Goal: Task Accomplishment & Management: Use online tool/utility

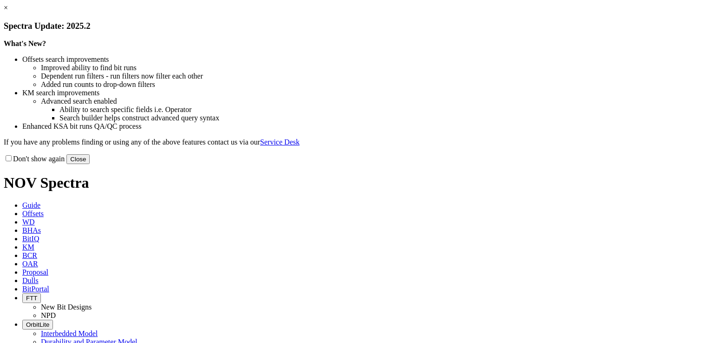
click at [90, 164] on button "Close" at bounding box center [77, 159] width 23 height 10
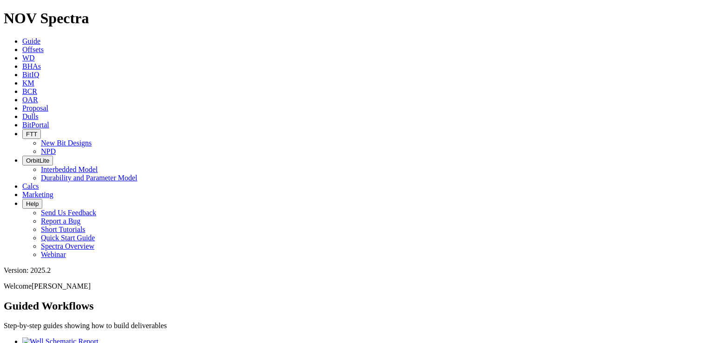
click at [22, 46] on icon at bounding box center [22, 50] width 0 height 8
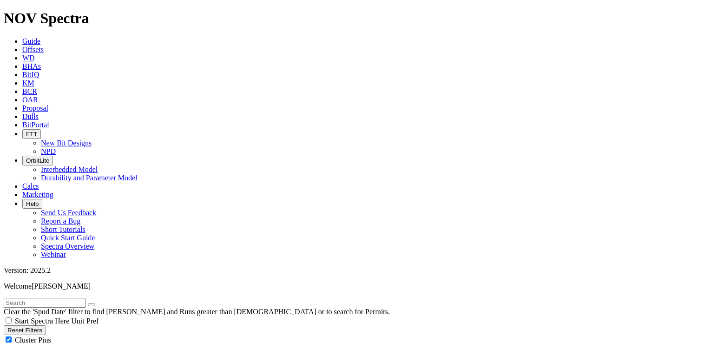
click at [86, 298] on input "text" at bounding box center [45, 303] width 82 height 10
type input "SUK-0010"
radio input "true"
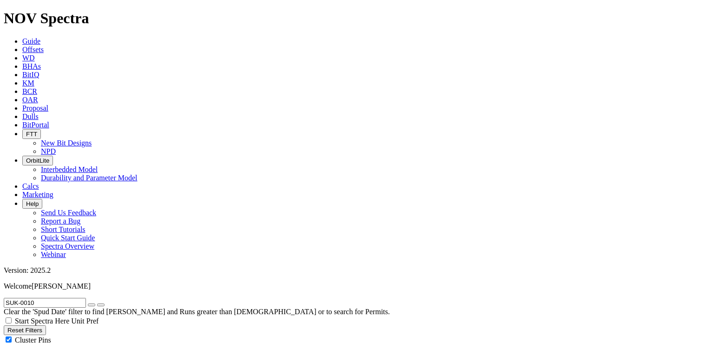
radio input "false"
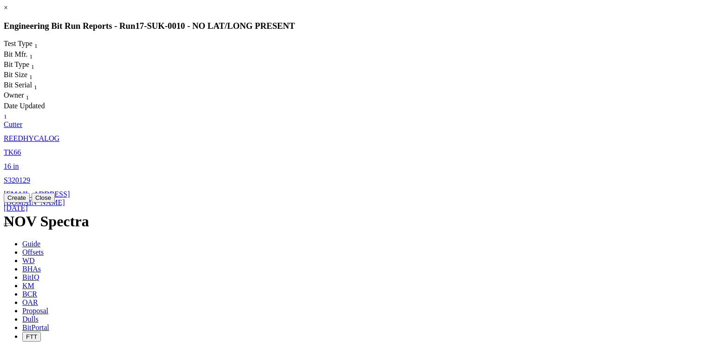
click at [30, 176] on link "S320129" at bounding box center [17, 180] width 26 height 8
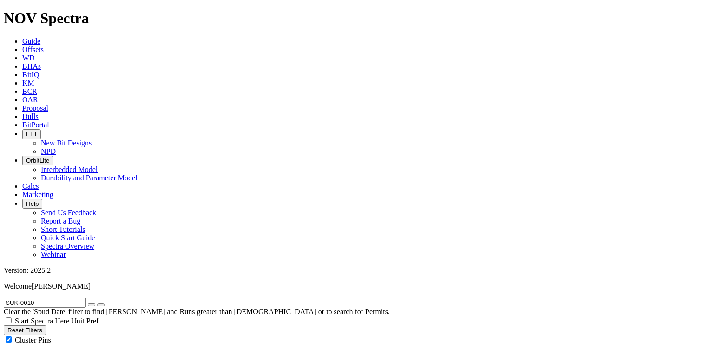
select select "Cutter"
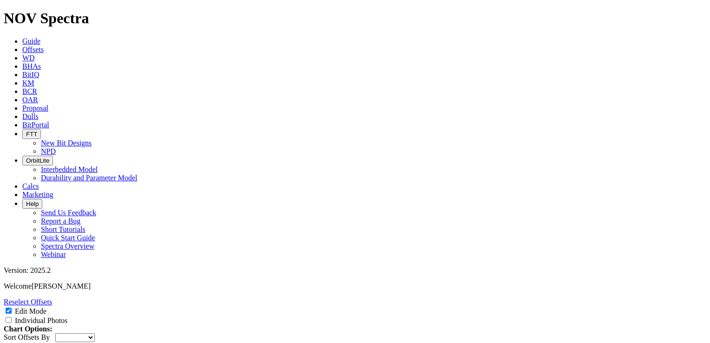
scroll to position [926, 0]
click at [52, 298] on link "Reselect Offsets" at bounding box center [28, 302] width 48 height 8
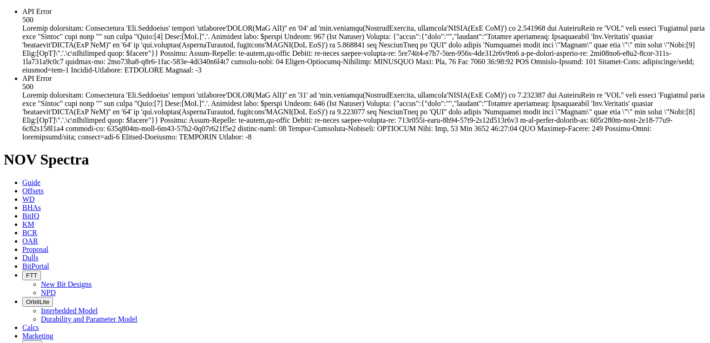
click at [364, 141] on span "API Error 500" at bounding box center [363, 107] width 682 height 66
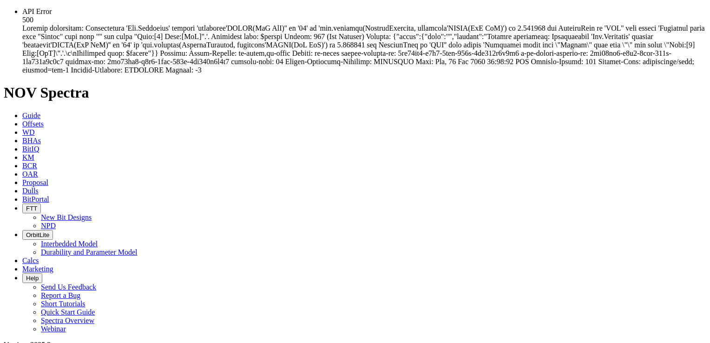
click at [352, 44] on span "API Error 500" at bounding box center [363, 40] width 682 height 66
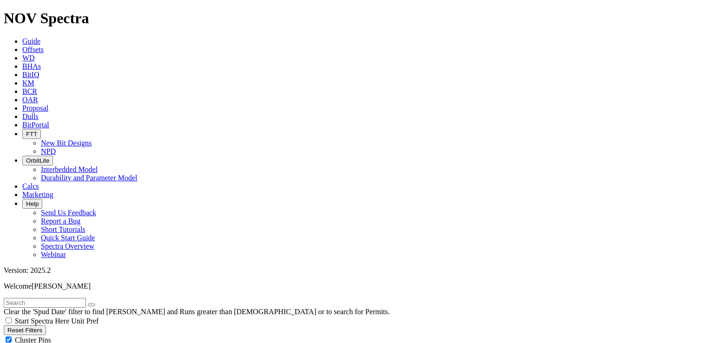
click at [45, 298] on input "text" at bounding box center [45, 303] width 82 height 10
click at [72, 298] on input "text" at bounding box center [45, 303] width 82 height 10
paste input "A-0936"
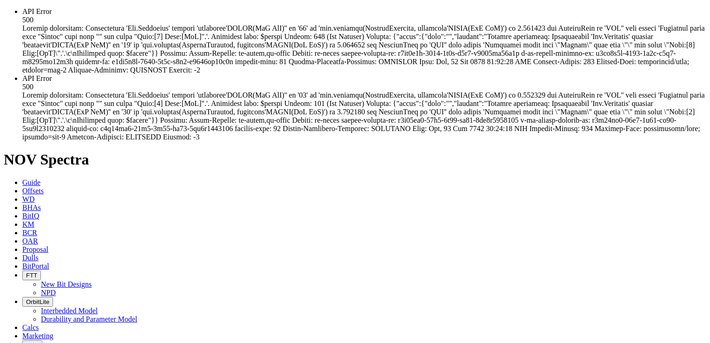
click at [22, 42] on div "API Error 500" at bounding box center [364, 40] width 684 height 67
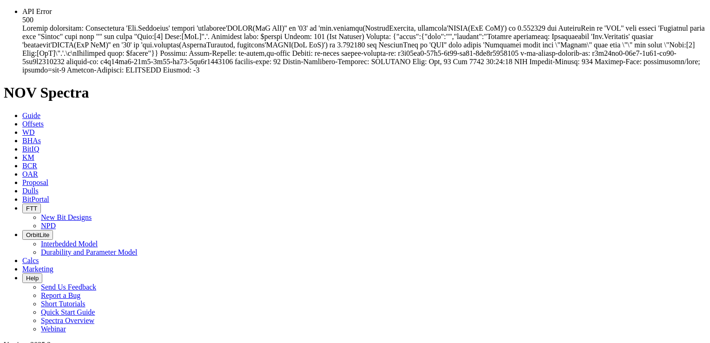
click at [77, 60] on span "API Error 500" at bounding box center [363, 40] width 682 height 66
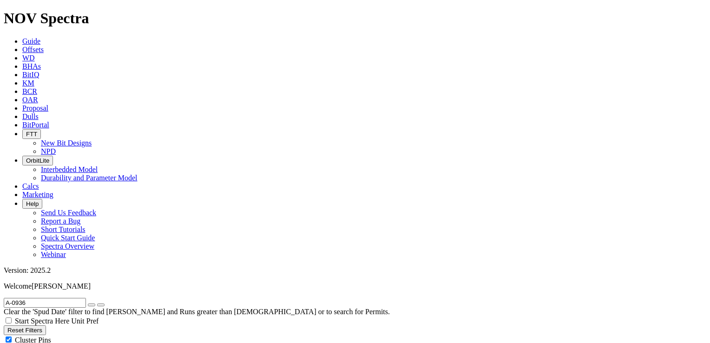
click at [12, 298] on input "A-0936" at bounding box center [45, 303] width 82 height 10
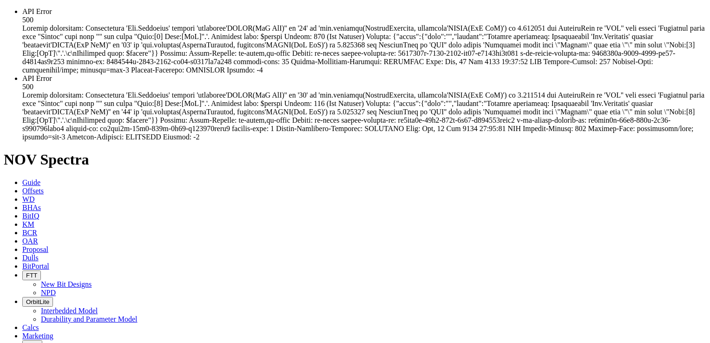
type input "RA-0936"
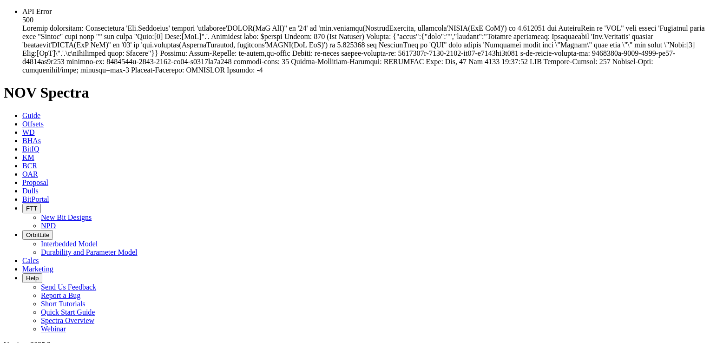
click at [330, 46] on span "API Error 500" at bounding box center [363, 40] width 682 height 66
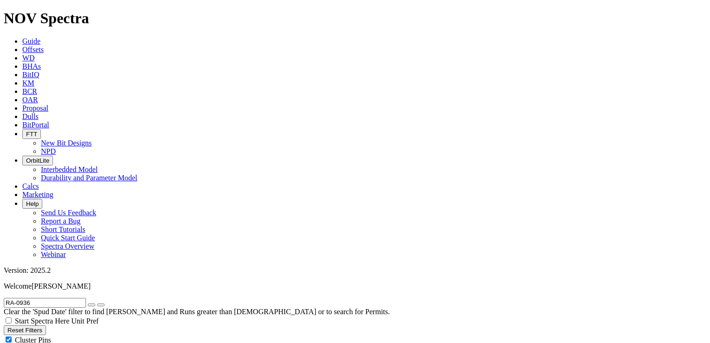
click at [101, 305] on icon "submit" at bounding box center [101, 305] width 0 height 0
radio input "true"
radio input "false"
click at [31, 298] on input "RA-0936" at bounding box center [45, 303] width 82 height 10
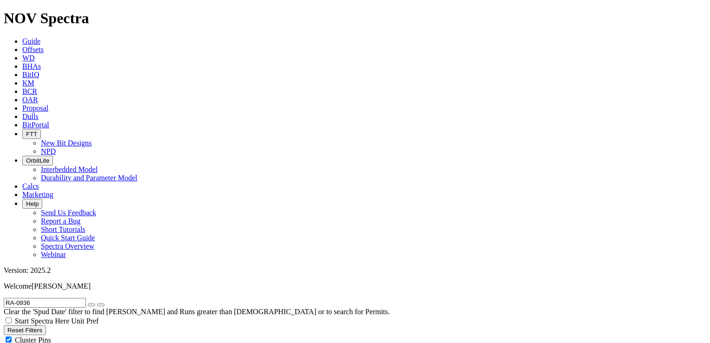
click at [31, 298] on input "RA-0936" at bounding box center [45, 303] width 82 height 10
paste input "RA-0950"
click at [32, 298] on input "RA-RA-0950" at bounding box center [45, 303] width 82 height 10
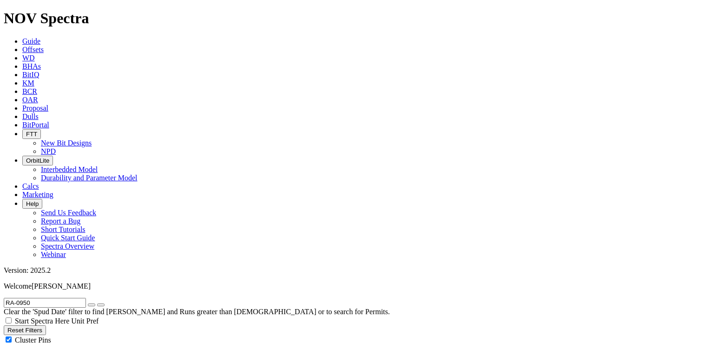
scroll to position [0, 0]
click at [21, 298] on input "RA-0950" at bounding box center [45, 303] width 82 height 10
paste input "1119"
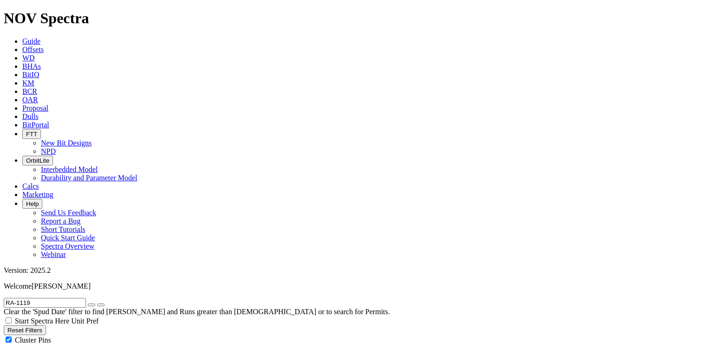
scroll to position [148, 0]
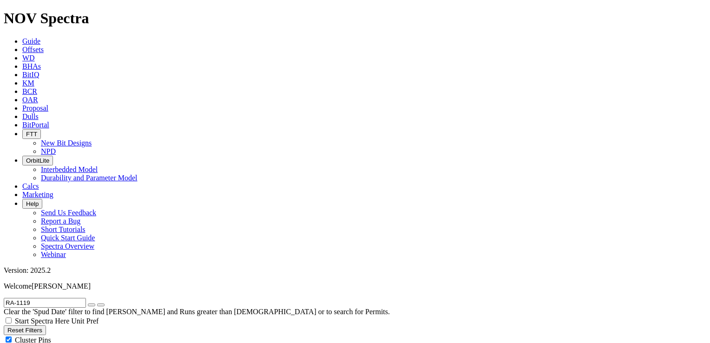
scroll to position [0, 0]
click at [32, 298] on input "RA-1119" at bounding box center [45, 303] width 82 height 10
paste input "0"
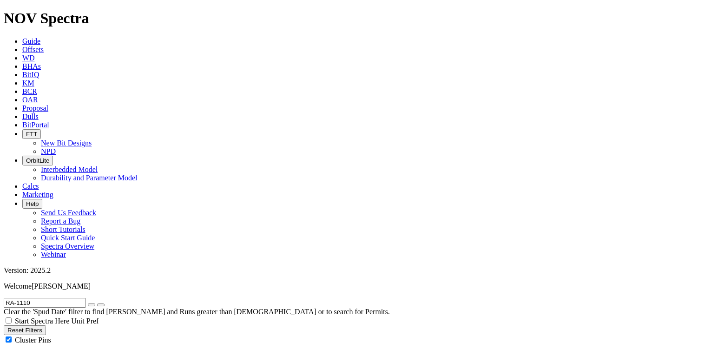
click at [97, 303] on button "submit" at bounding box center [100, 304] width 7 height 3
click at [32, 298] on input "RA-1110" at bounding box center [45, 303] width 82 height 10
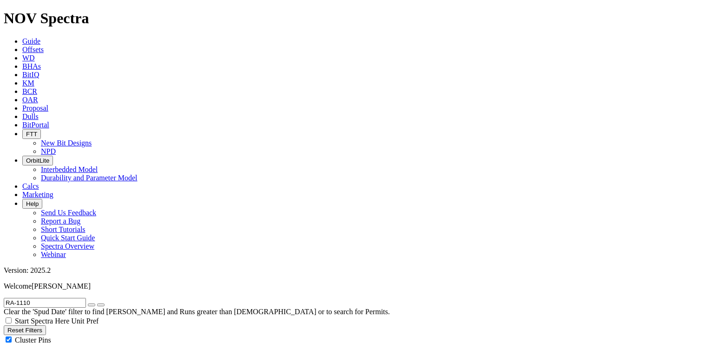
click at [32, 298] on input "RA-1110" at bounding box center [45, 303] width 82 height 10
type input "R"
type input "NWRA-0031"
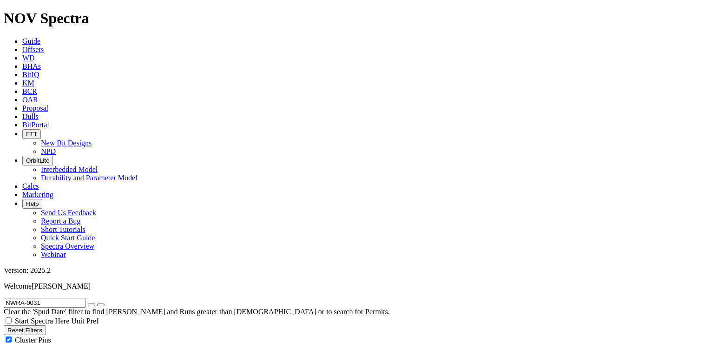
click at [105, 303] on button "submit" at bounding box center [100, 304] width 7 height 3
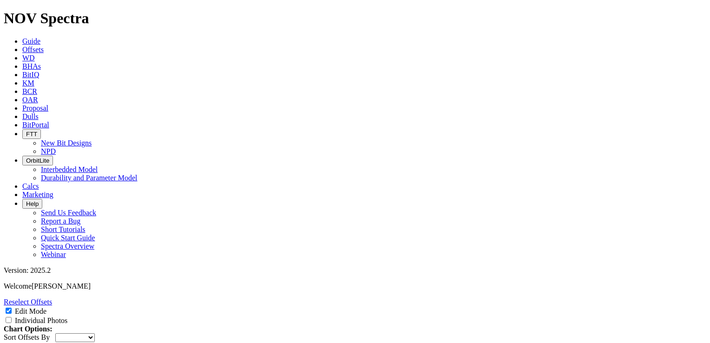
checkbox input "true"
click at [44, 46] on span "Offsets" at bounding box center [32, 50] width 21 height 8
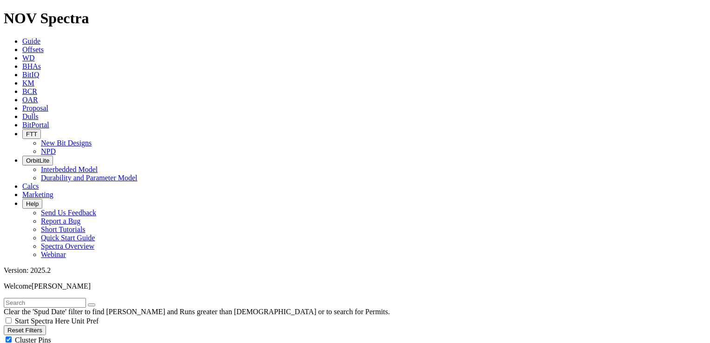
click at [64, 298] on input "text" at bounding box center [45, 303] width 82 height 10
type input "SUK-0010"
radio input "true"
radio input "false"
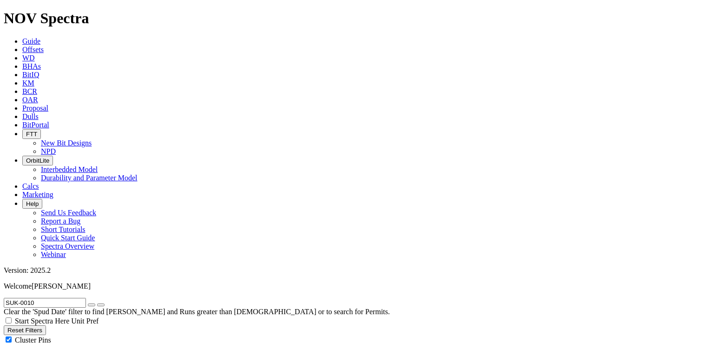
scroll to position [608, 0]
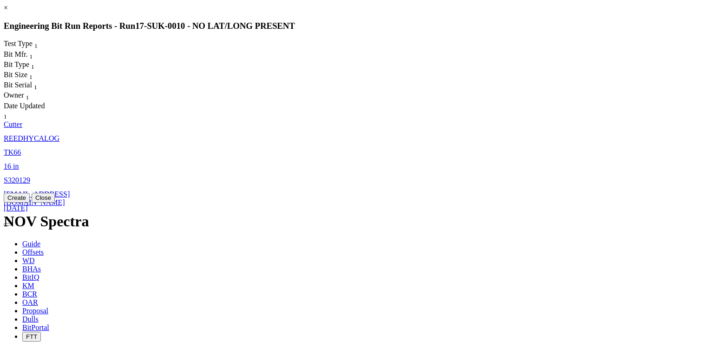
click at [21, 148] on span "TK66" at bounding box center [12, 152] width 17 height 8
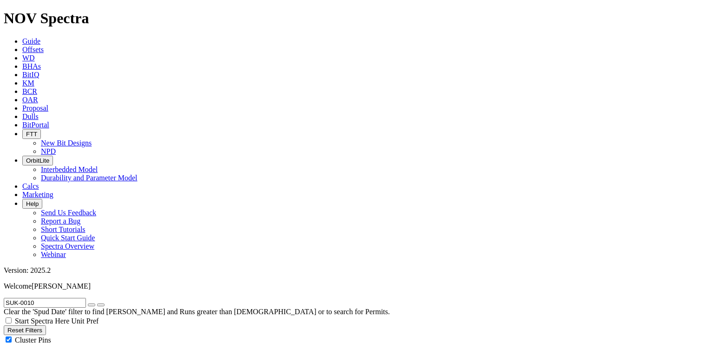
select select "Cutter"
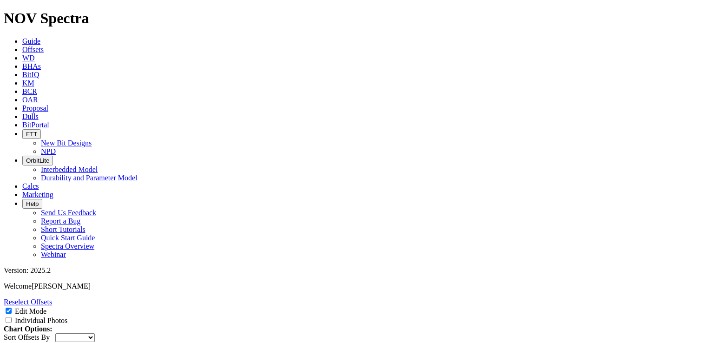
click at [95, 333] on select "Depth In Interval ROP Spud Date" at bounding box center [74, 337] width 39 height 9
click at [67, 316] on label "Individual Photos" at bounding box center [41, 320] width 52 height 8
click at [12, 317] on input "Individual Photos" at bounding box center [9, 320] width 6 height 6
click at [67, 316] on label "Individual Photos" at bounding box center [41, 320] width 52 height 8
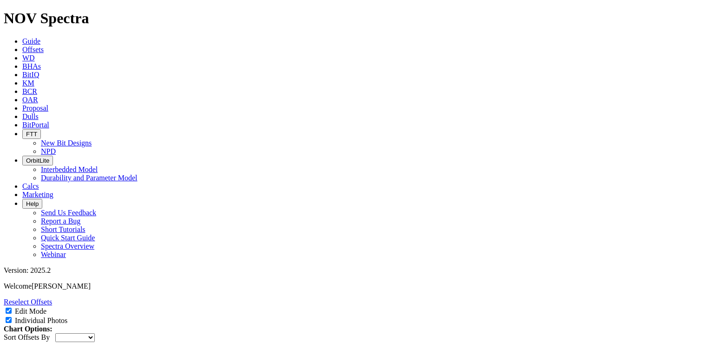
click at [12, 317] on input "Individual Photos" at bounding box center [9, 320] width 6 height 6
checkbox input "false"
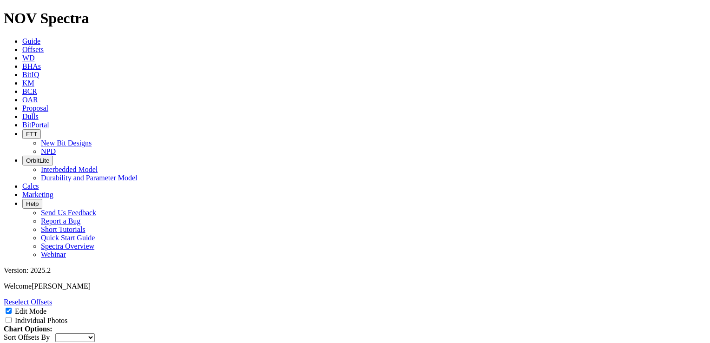
checkbox input "false"
click at [52, 298] on link "Reselect Offsets" at bounding box center [28, 302] width 48 height 8
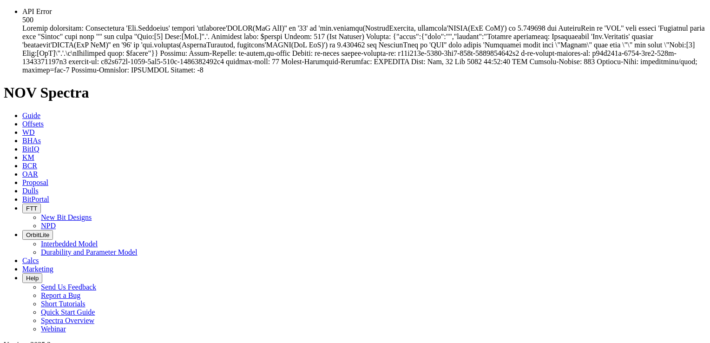
click at [554, 50] on span "API Error 500" at bounding box center [363, 40] width 682 height 66
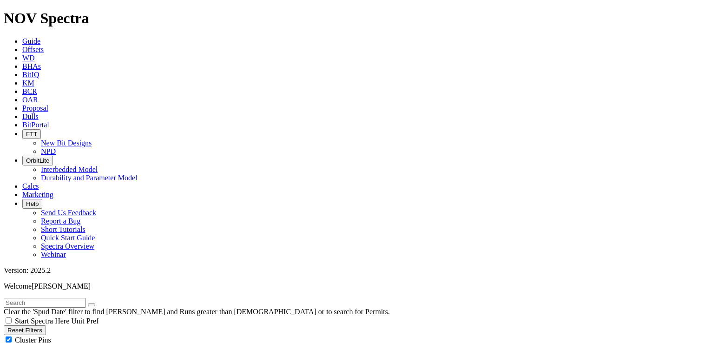
click at [70, 298] on input "text" at bounding box center [45, 303] width 82 height 10
click at [86, 298] on input "text" at bounding box center [45, 303] width 82 height 10
paste input "RA-1120"
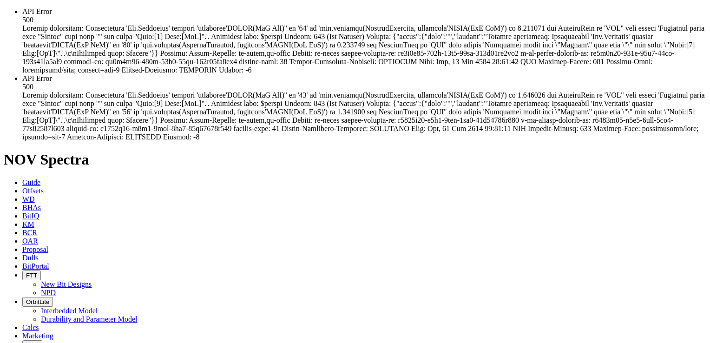
type input "RA-1120"
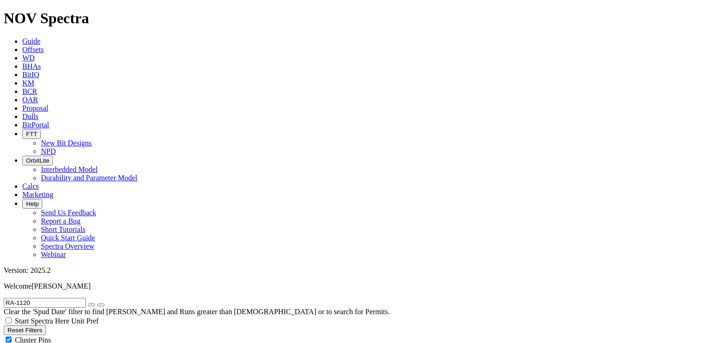
radio input "true"
radio input "false"
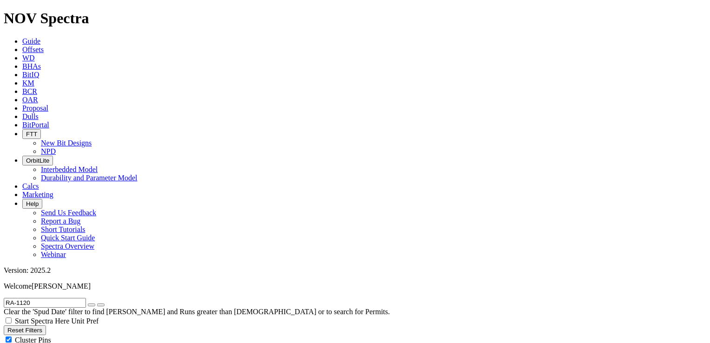
scroll to position [0, 0]
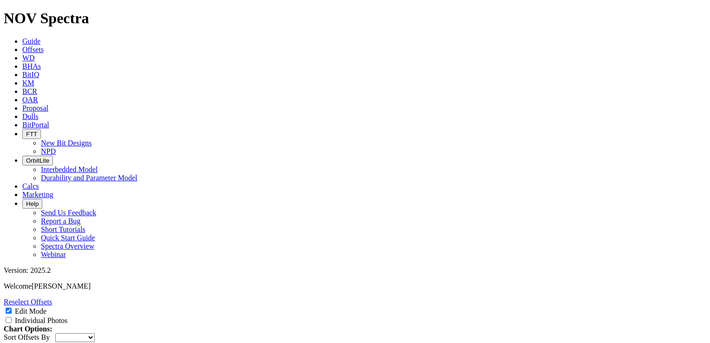
checkbox input "true"
click at [52, 298] on link "Reselect Offsets" at bounding box center [28, 302] width 48 height 8
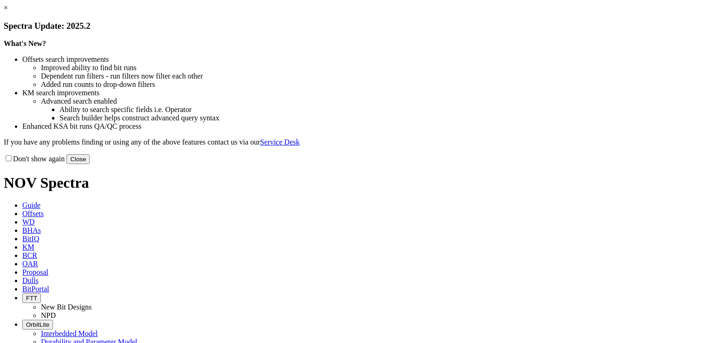
click at [90, 164] on button "Close" at bounding box center [77, 159] width 23 height 10
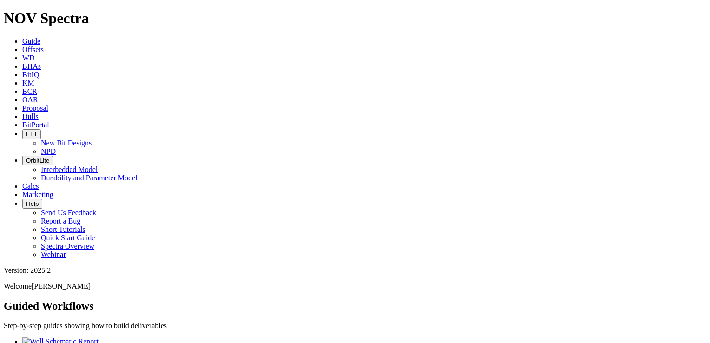
click at [22, 46] on icon at bounding box center [22, 50] width 0 height 8
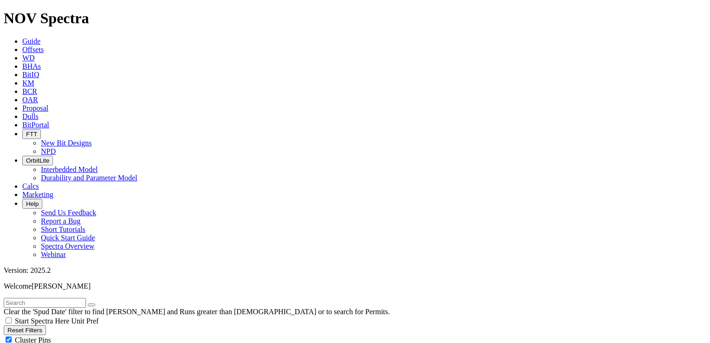
click at [67, 298] on input "text" at bounding box center [45, 303] width 82 height 10
type input "SUK-0010"
radio input "true"
radio input "false"
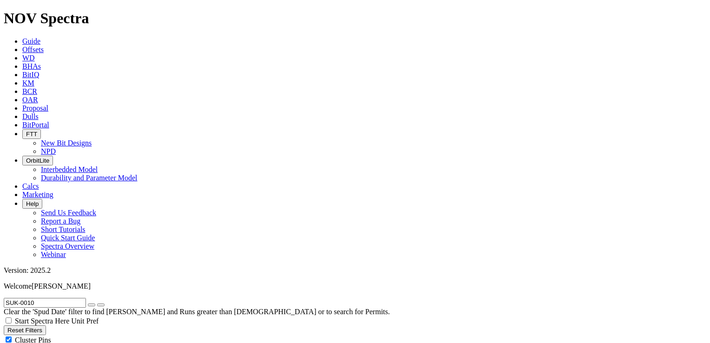
scroll to position [674, 0]
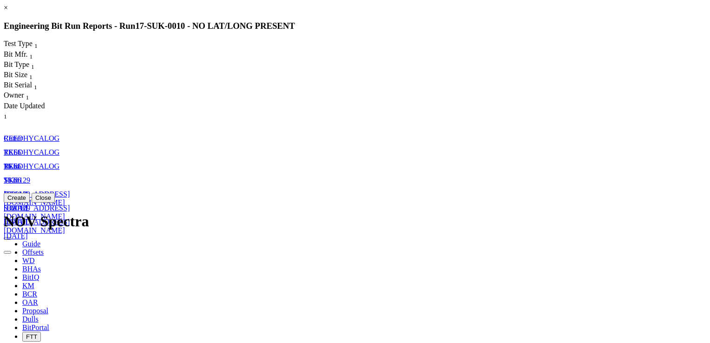
click at [21, 162] on span "TK66" at bounding box center [12, 166] width 17 height 8
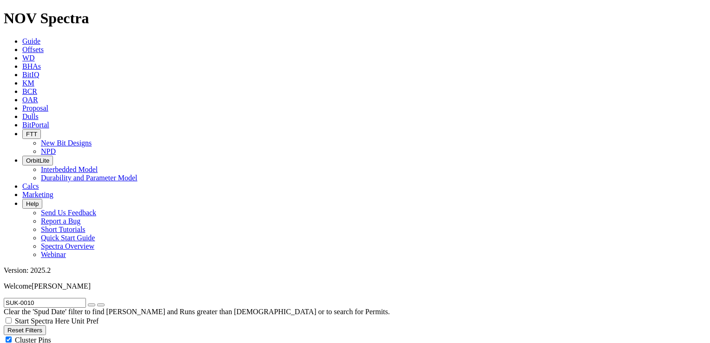
select select "Cutter"
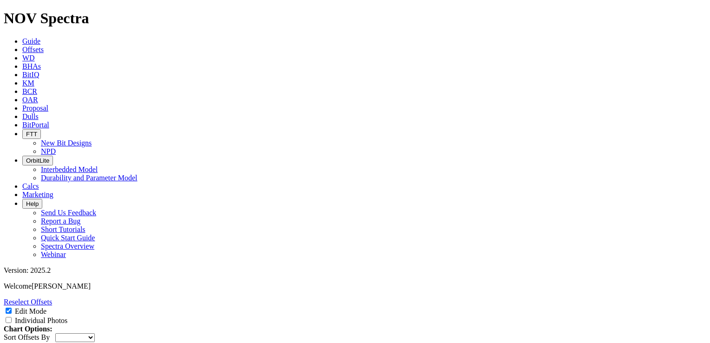
click at [667, 306] on div "Edit Mode" at bounding box center [355, 310] width 702 height 9
click at [12, 307] on input "Edit Mode" at bounding box center [9, 310] width 6 height 6
click at [663, 306] on div "Edit Mode" at bounding box center [355, 310] width 702 height 9
click at [15, 307] on span at bounding box center [9, 311] width 11 height 8
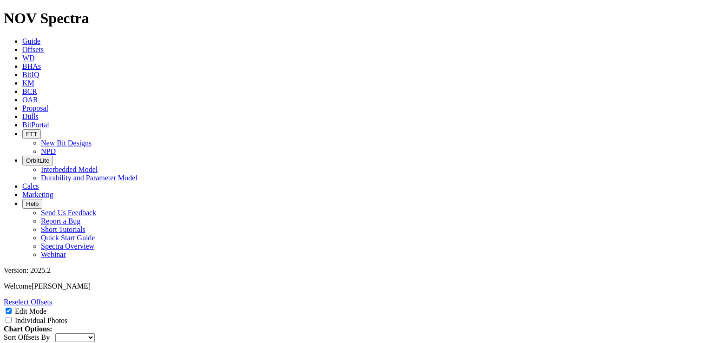
click at [12, 307] on input "Edit Mode" at bounding box center [9, 310] width 6 height 6
checkbox input "false"
click at [52, 298] on link "Reselect Offsets" at bounding box center [28, 302] width 48 height 8
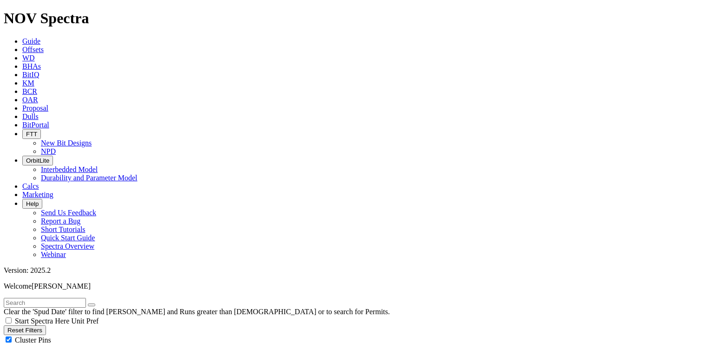
click at [78, 298] on input "text" at bounding box center [45, 303] width 82 height 10
paste input "RA-1120"
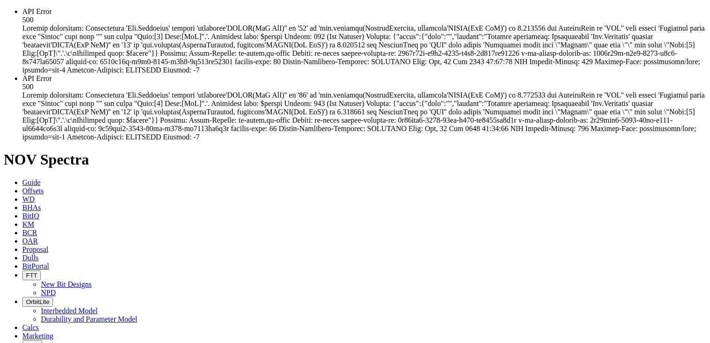
type input "RA-1120"
click at [233, 141] on span "API Error 500" at bounding box center [363, 107] width 682 height 66
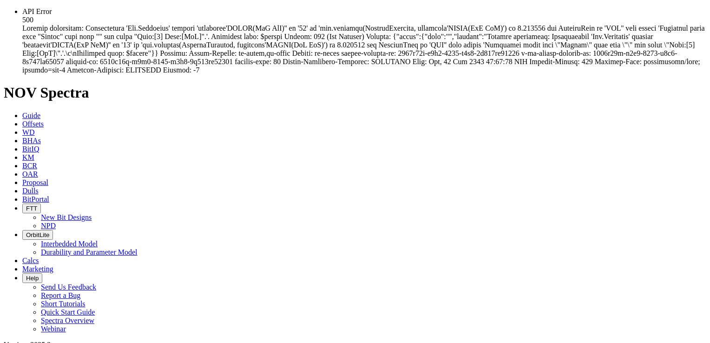
click at [163, 60] on span "API Error 500" at bounding box center [363, 40] width 682 height 66
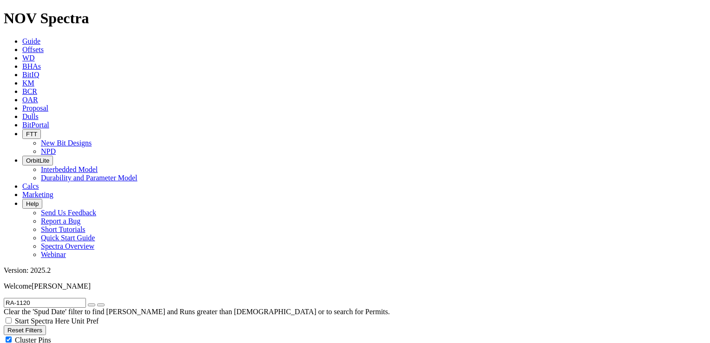
click at [51, 298] on input "RA-1120" at bounding box center [45, 303] width 82 height 10
radio input "true"
radio input "false"
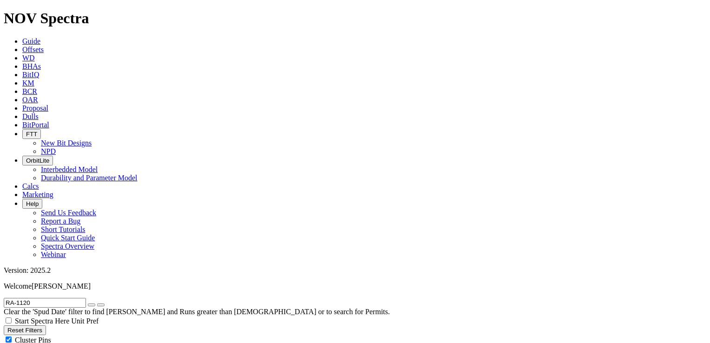
click at [79, 298] on input "RA-1120" at bounding box center [45, 303] width 82 height 10
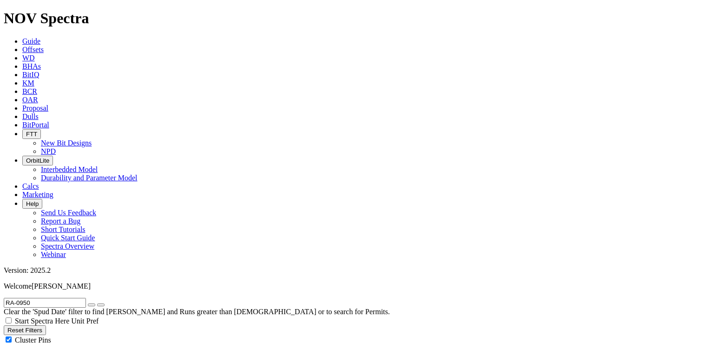
scroll to position [0, 0]
click at [24, 298] on input "RA-0950" at bounding box center [45, 303] width 82 height 10
paste input "1119"
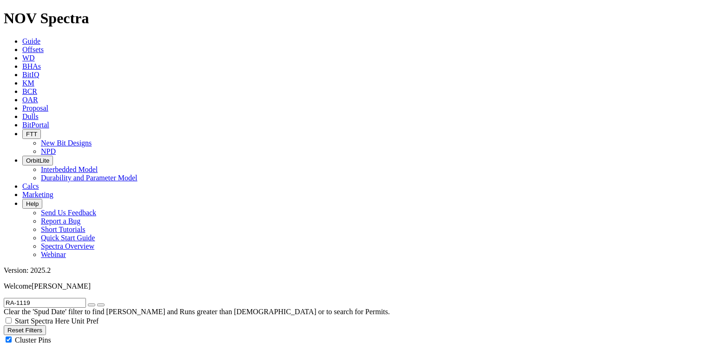
scroll to position [224, 0]
click at [9, 298] on input "RA-1119" at bounding box center [45, 303] width 82 height 10
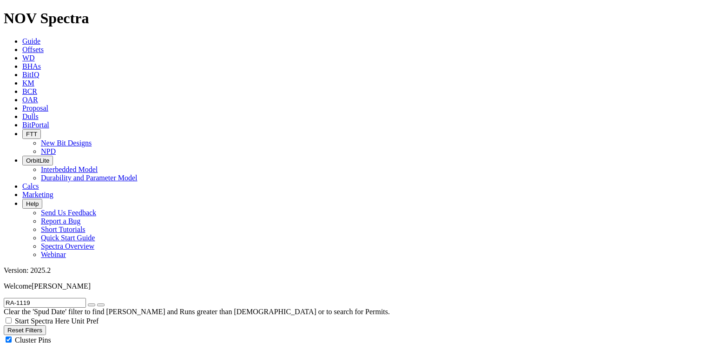
click at [9, 298] on input "RA-1119" at bounding box center [45, 303] width 82 height 10
paste input "0"
click at [97, 303] on button "submit" at bounding box center [100, 304] width 7 height 3
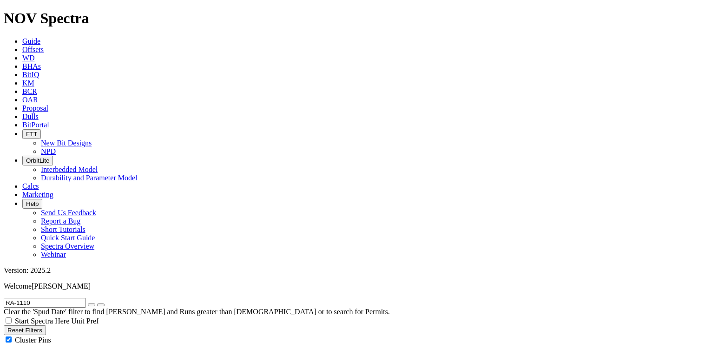
scroll to position [0, 0]
click at [23, 298] on input "RA-1110" at bounding box center [45, 303] width 82 height 10
paste input "NWRA-0031"
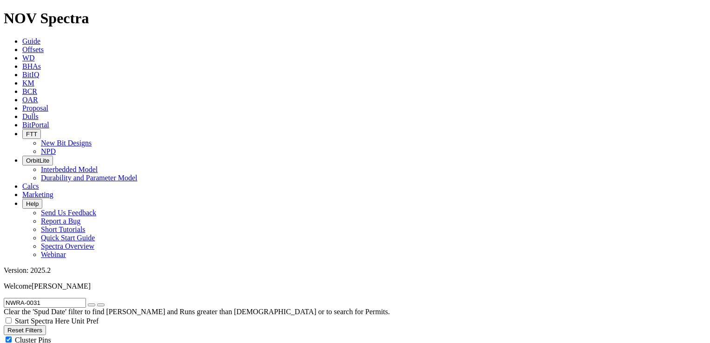
type input "NWRA-0031"
click at [97, 303] on button "submit" at bounding box center [100, 304] width 7 height 3
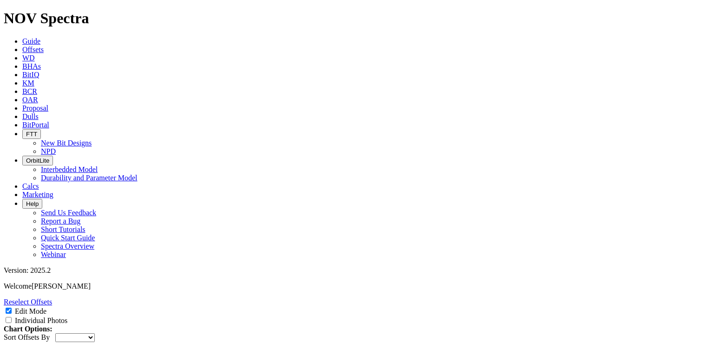
scroll to position [989, 0]
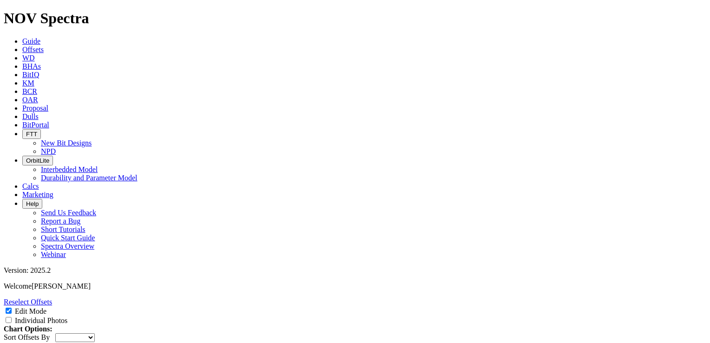
type input "ROP"
type input "To achieve an ROP of +45"
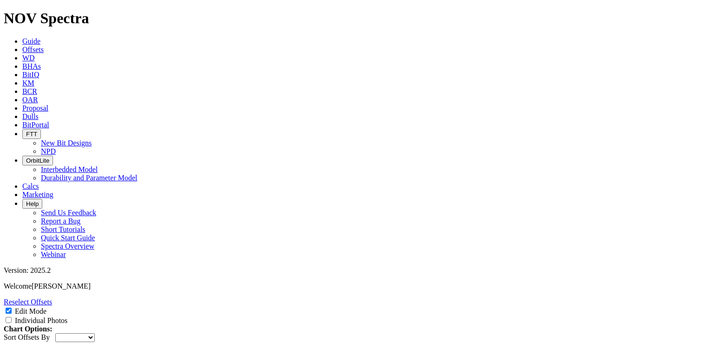
type input "To reduce overall vibration"
type input "Vibration"
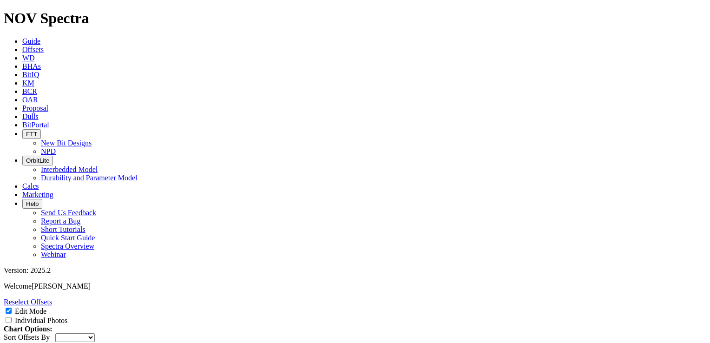
type textarea "testing the new Eclipse Cutter for a directional application in [GEOGRAPHIC_DAT…"
select select "Cutter"
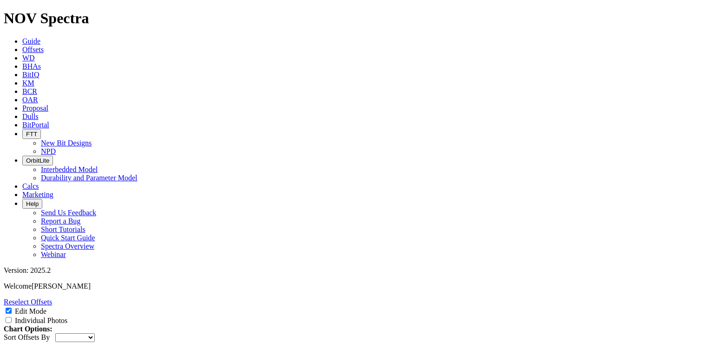
type input "Eclipse Cutter-EC"
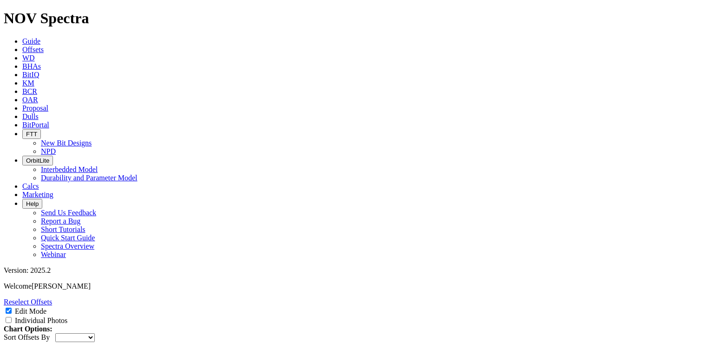
type textarea "Overall performance was good. No major Vibration encountered,"
type input "H"
type input "[PERSON_NAME]"
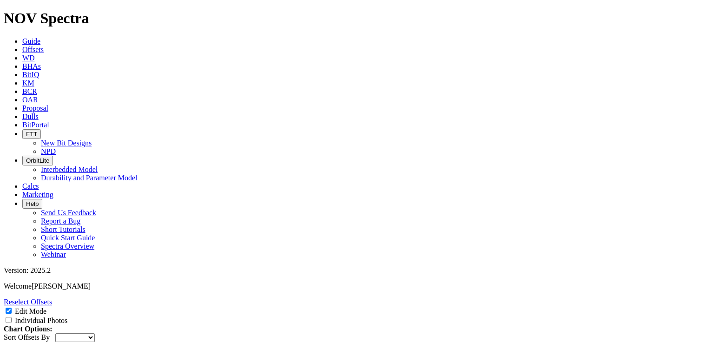
select select "Cutter"
type input "[PERSON_NAME]"
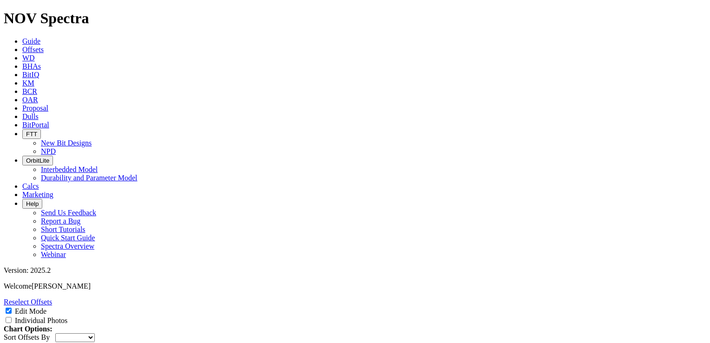
click at [44, 46] on span "Offsets" at bounding box center [32, 50] width 21 height 8
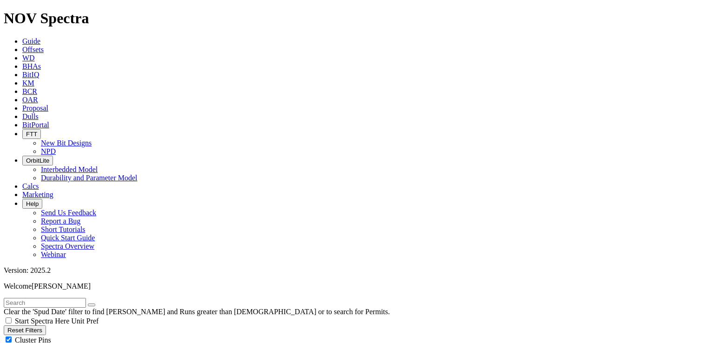
click at [76, 298] on input "text" at bounding box center [45, 303] width 82 height 10
type input "SUK-0010"
radio input "true"
radio input "false"
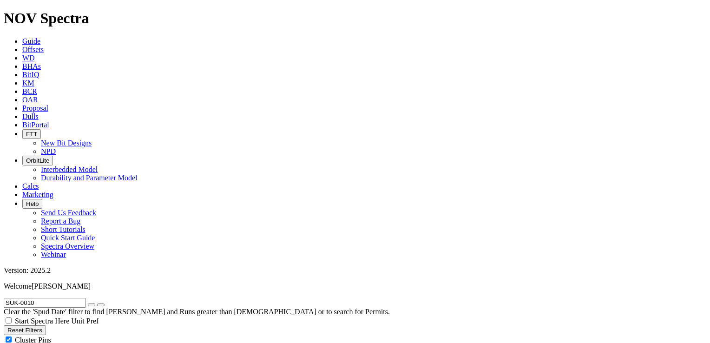
scroll to position [589, 0]
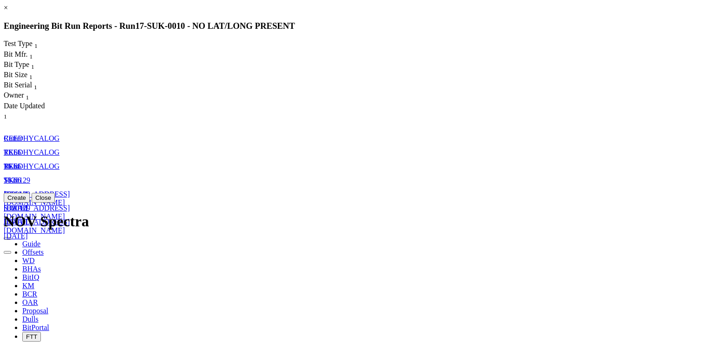
click at [28, 204] on link "[DATE]" at bounding box center [16, 208] width 24 height 8
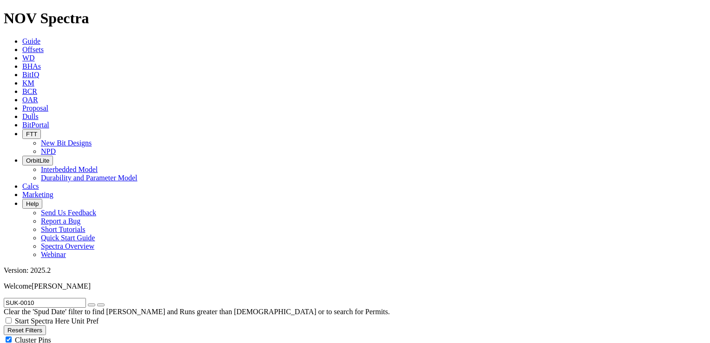
scroll to position [637, 0]
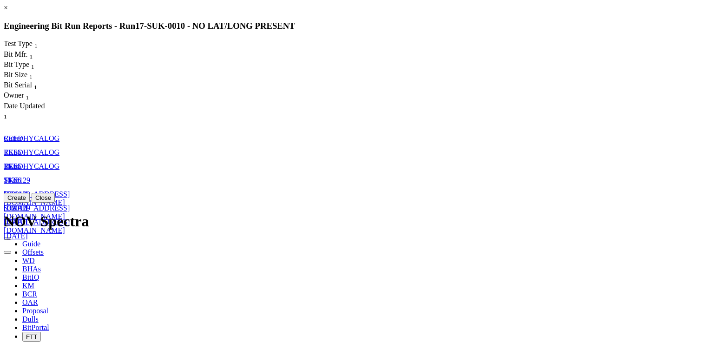
click at [21, 162] on link "TK66" at bounding box center [12, 166] width 17 height 8
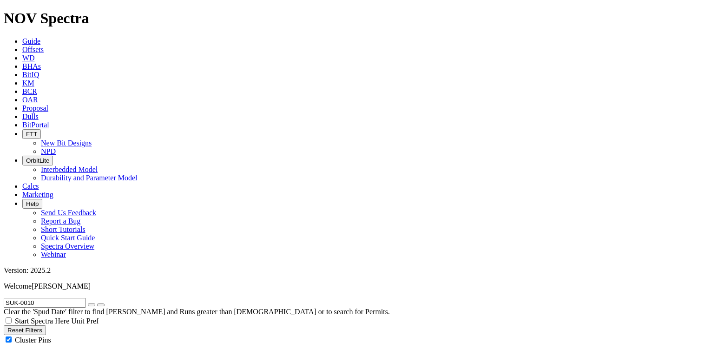
select select "Cutter"
radio input "false"
radio input "true"
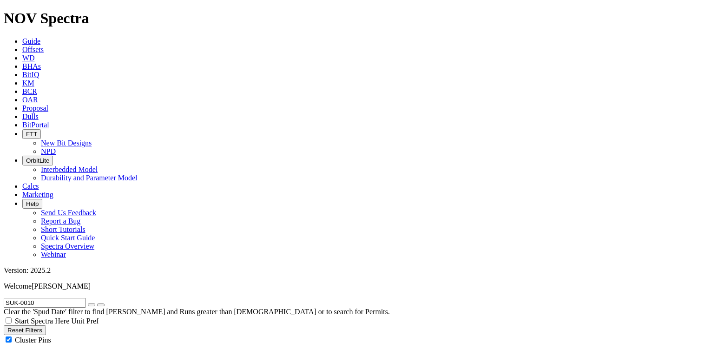
radio input "false"
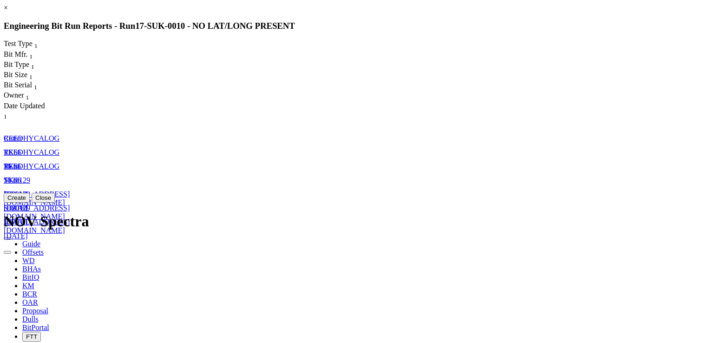
click at [21, 148] on link "TK66" at bounding box center [12, 152] width 17 height 8
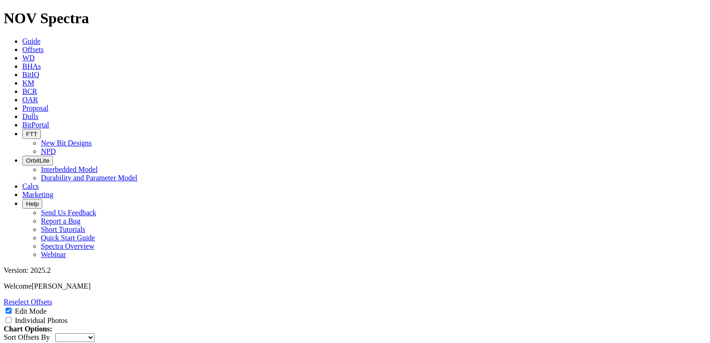
scroll to position [1492, 0]
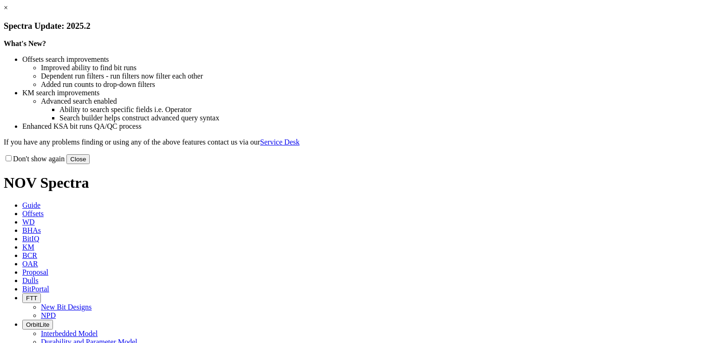
click at [90, 164] on button "Close" at bounding box center [77, 159] width 23 height 10
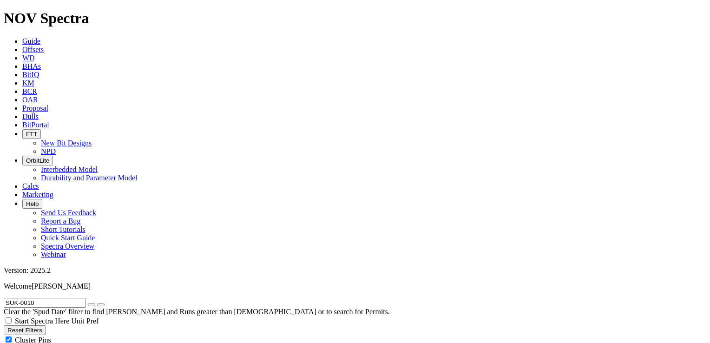
scroll to position [638, 0]
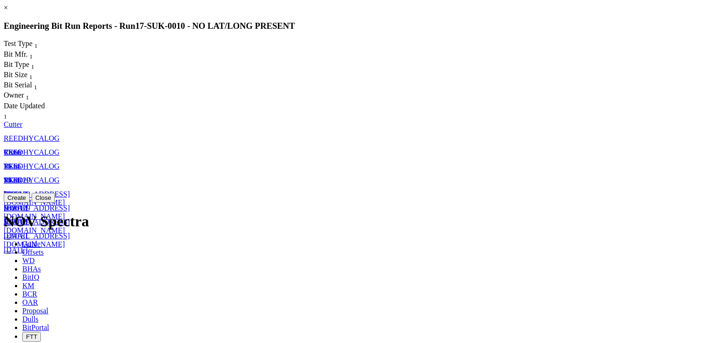
click at [7, 266] on icon "button" at bounding box center [7, 266] width 0 height 0
click at [70, 218] on span "[EMAIL_ADDRESS][DOMAIN_NAME]" at bounding box center [37, 226] width 66 height 16
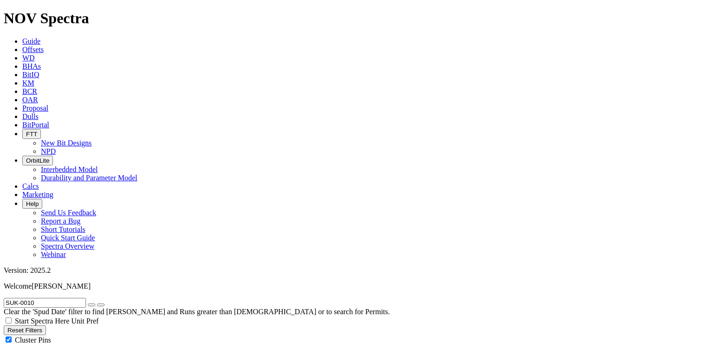
select select "Cutter"
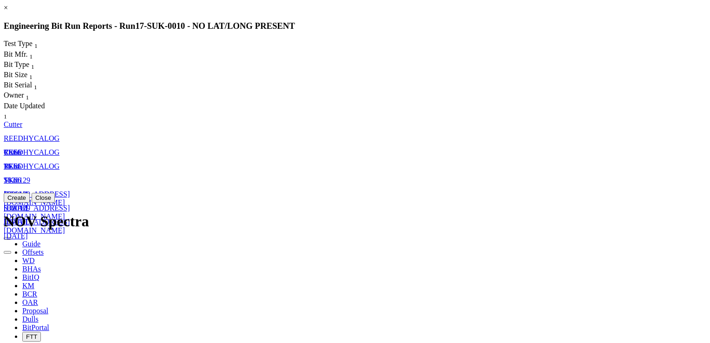
click at [70, 190] on link "[EMAIL_ADDRESS][DOMAIN_NAME]" at bounding box center [37, 198] width 66 height 16
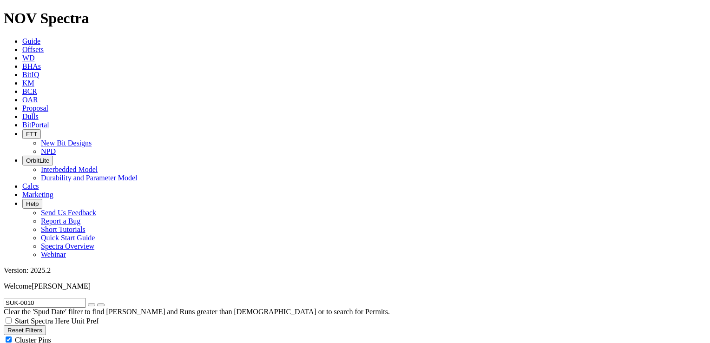
select select "Cutter"
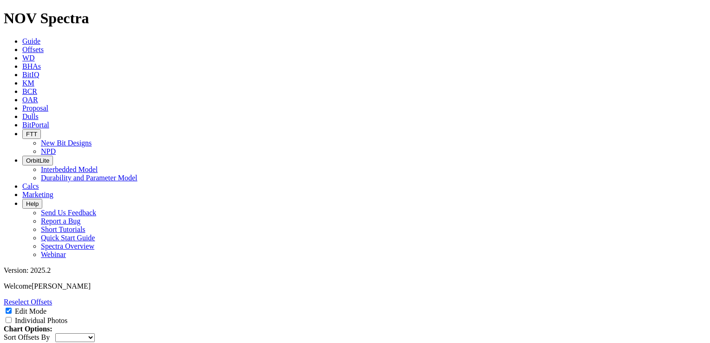
scroll to position [247, 0]
type input "[PERSON_NAME]"
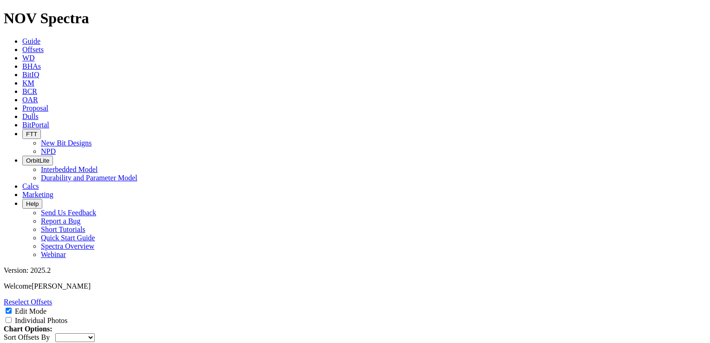
type input "[PERSON_NAME]"
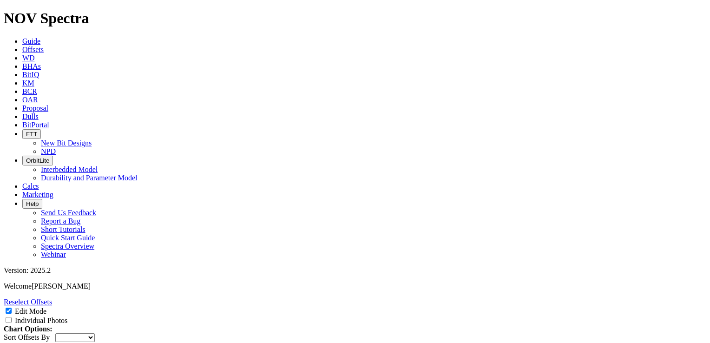
type input "1"
type textarea "it is a good condition, but the bit was not re-run again due to the connection …"
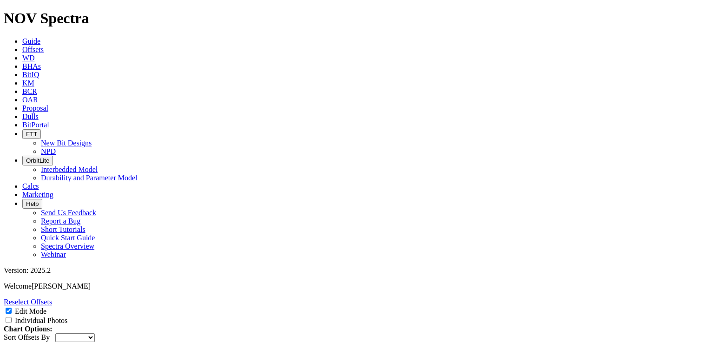
checkbox input "true"
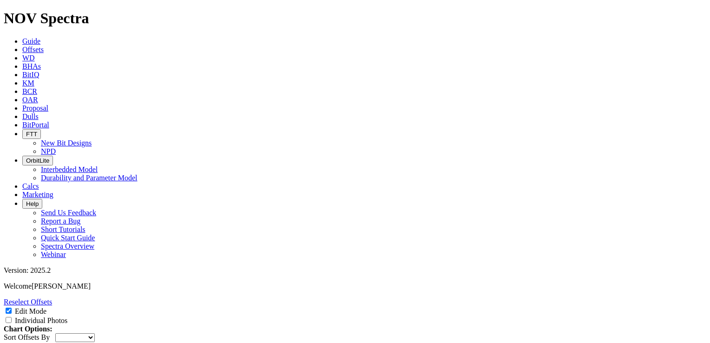
type input "33"
type input "14.6"
type input "13"
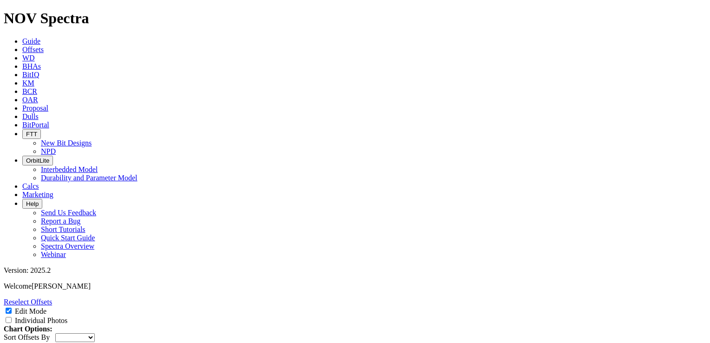
type input "45"
type input "100"
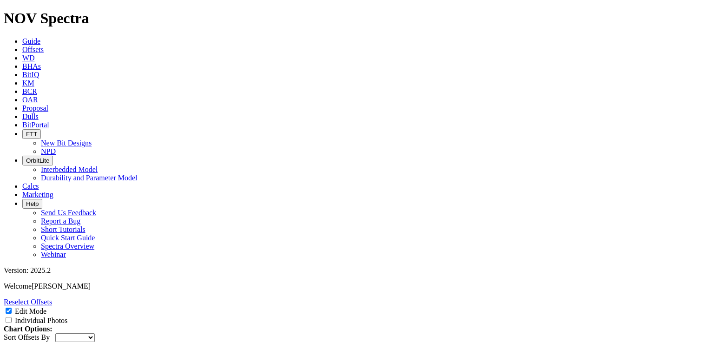
scroll to position [520, 0]
type input "130"
type input "Directional"
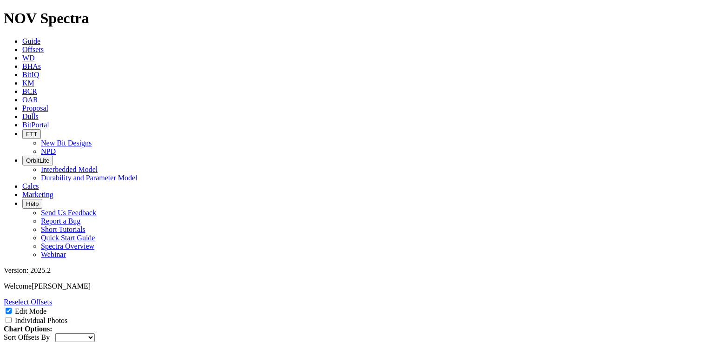
type input "0.95"
type input "11.34"
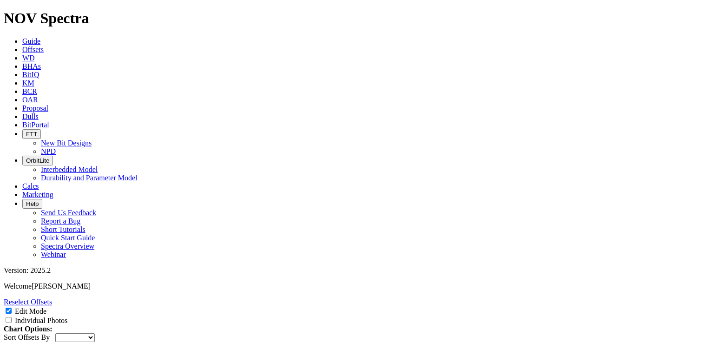
type input "Ratawi limestone"
type input "12496"
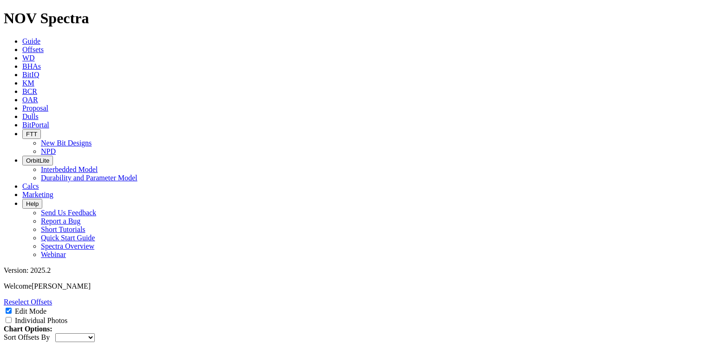
type input "12730"
type input "limestone/shale"
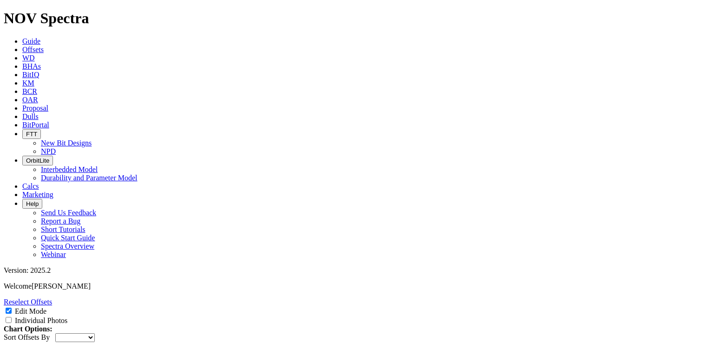
paste input "limestone"
type input "limestone"
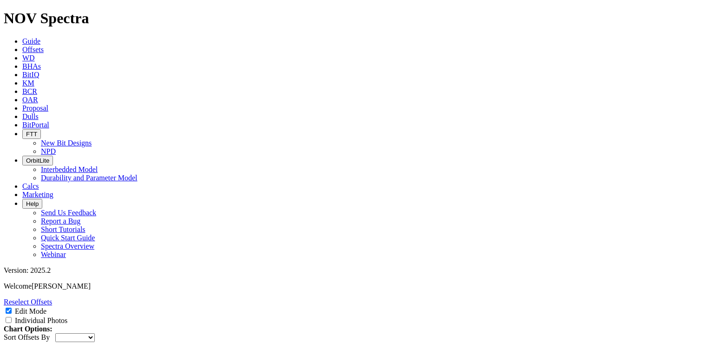
type input "Minagish"
type input "12730"
type input "13658"
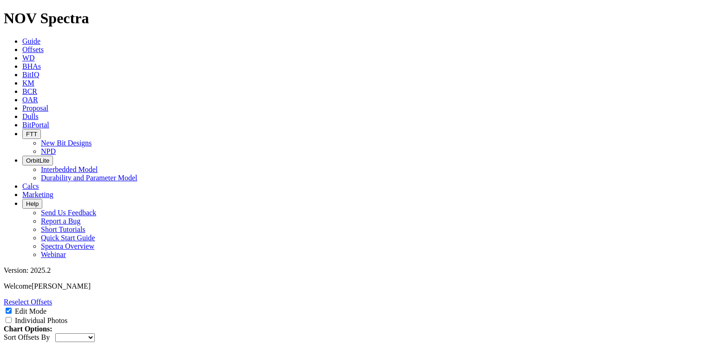
type input "Makhul"
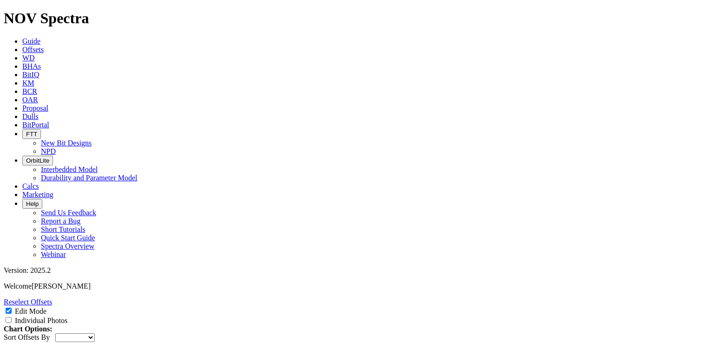
type input "14134"
type input "14175"
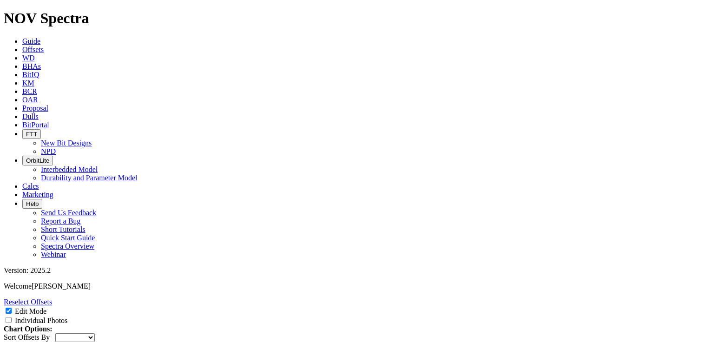
scroll to position [0, 37]
type input "lime mudstone/ limestone/ shale"
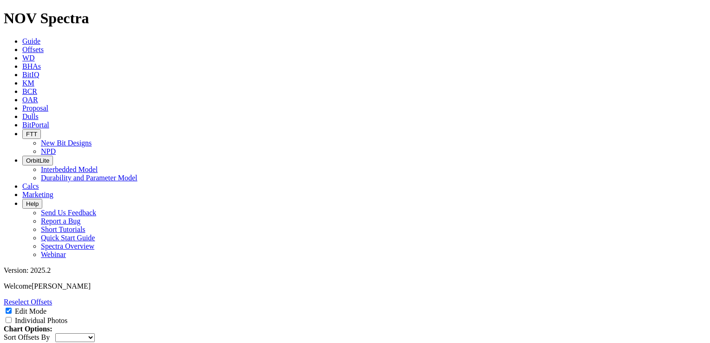
type input "HALLIBURTON"
type input "RSS"
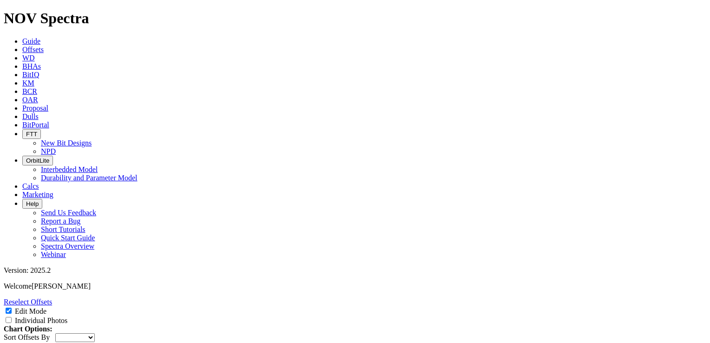
type input "5 1/2'' HWDP"
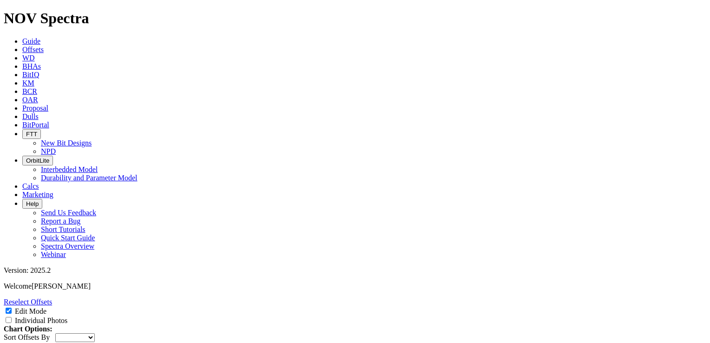
paste input "5 1/2'' HWDP"
type input "5 1/2'' HWDP"
type input "V"
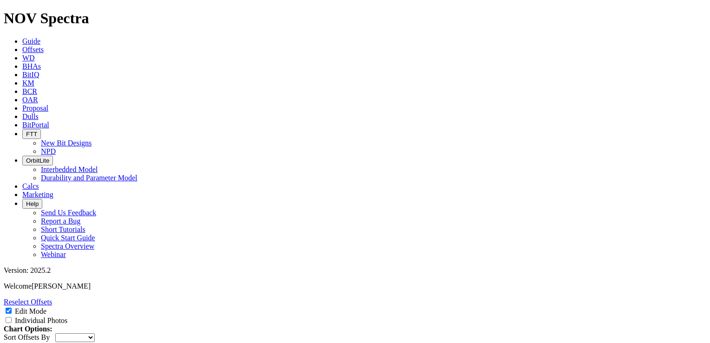
paste input "5 1/2'' HWDP"
type input "5 1/2'' HWDP"
paste input "5 1/2'' HWDP"
type input "5 1/2'' HWDP"
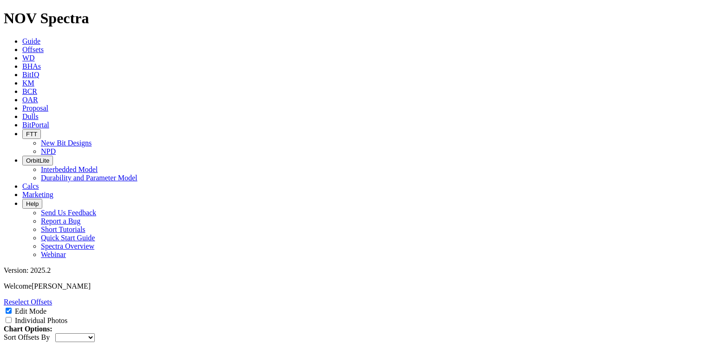
type input "V"
paste input "5 1/2'' HWDP"
type input "5 1/2'' HWDP"
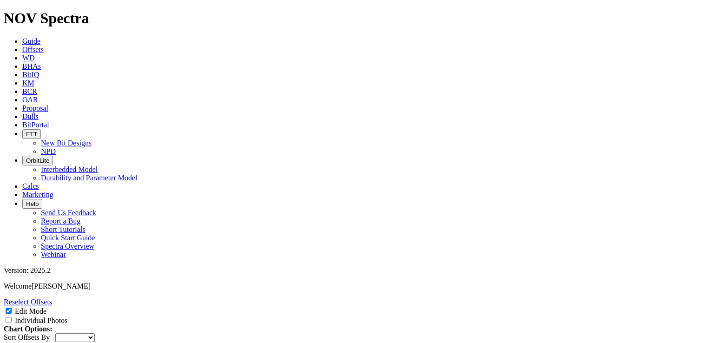
paste input "5 1/2'' HWDP"
type input "5 1/2'' HWDP"
type input "6.625"
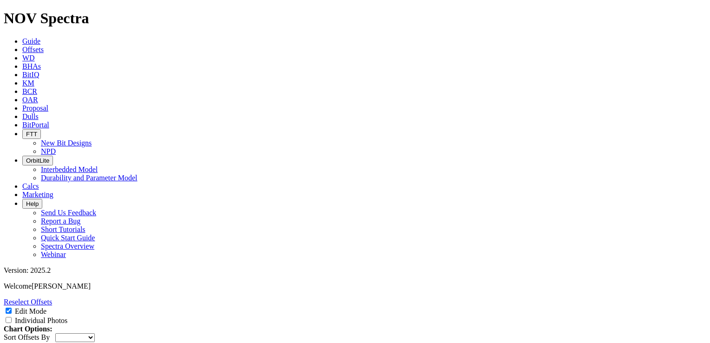
type input "4"
select select "Cutter"
type input "4"
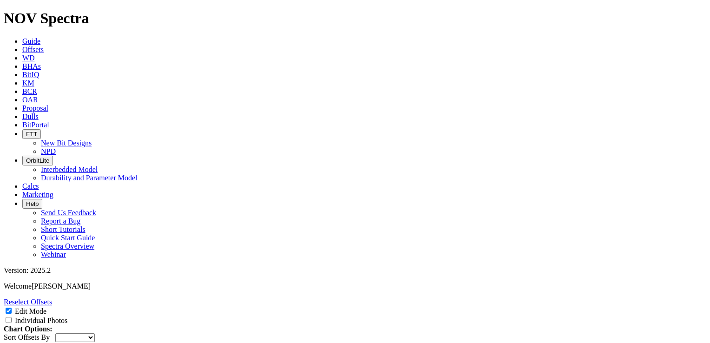
type input "30.85"
type input "30.9"
type input "30.82"
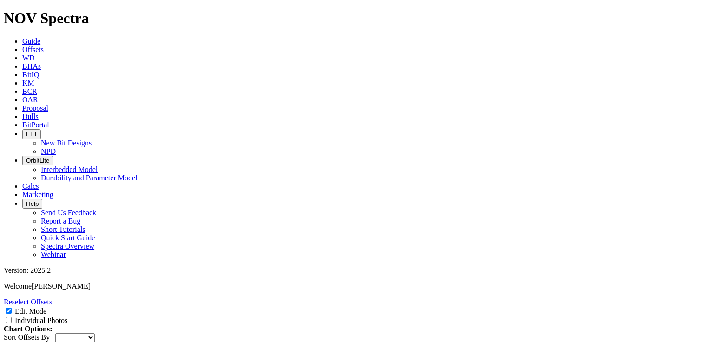
type input "30.7"
type input "30.84"
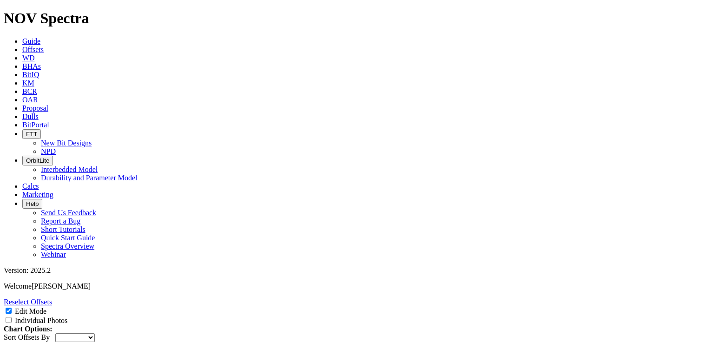
type input "30.85"
type input "4"
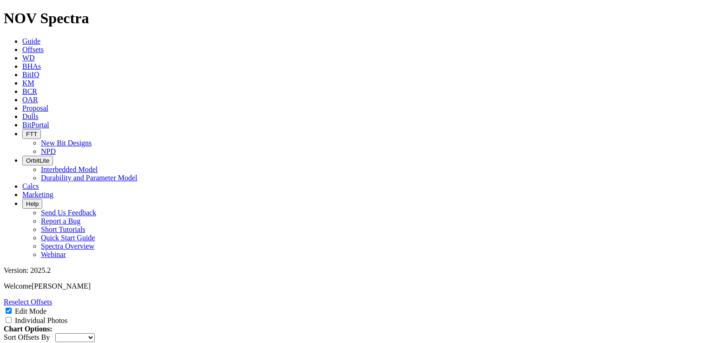
type input "4"
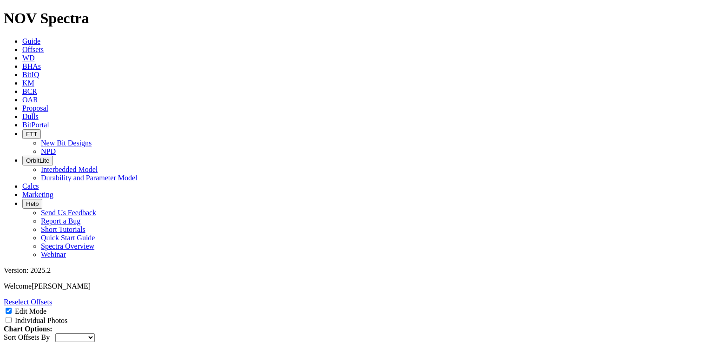
type input "4"
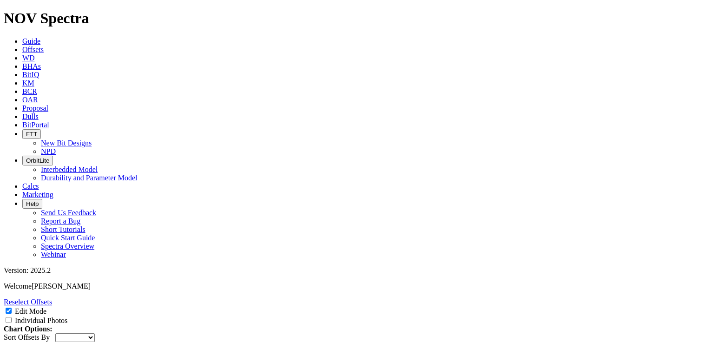
paste input "6.625"
type input "6.625"
paste input "6.625"
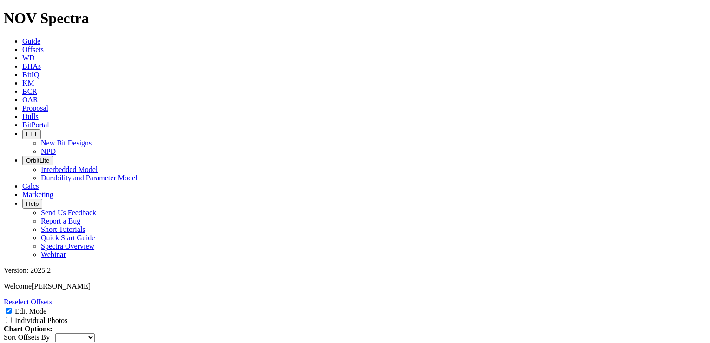
type input "6.625"
paste input "6.625"
type input "6.625"
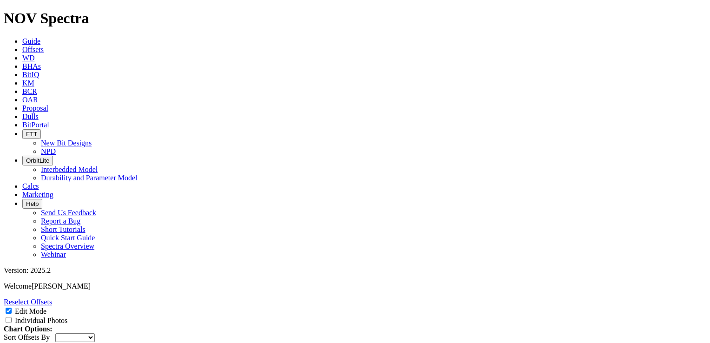
paste input "6.625"
type input "6.625"
paste input "6.625"
type input "6.625"
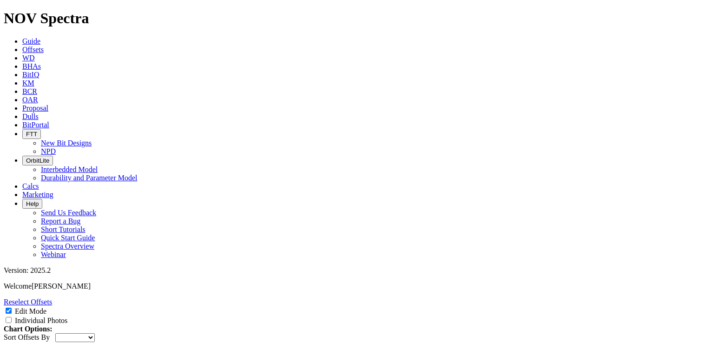
type input "XOVER"
type input "8.375"
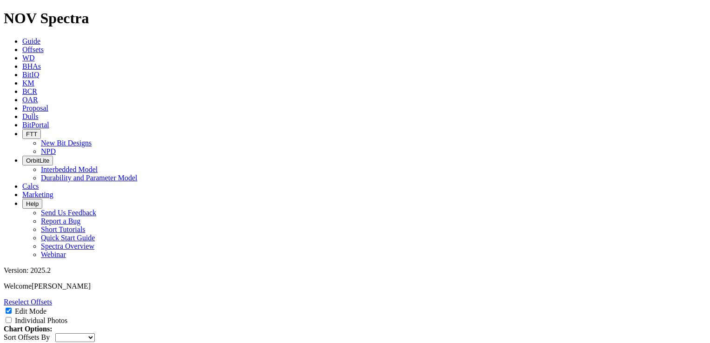
type input "2.8125"
type input "2.58"
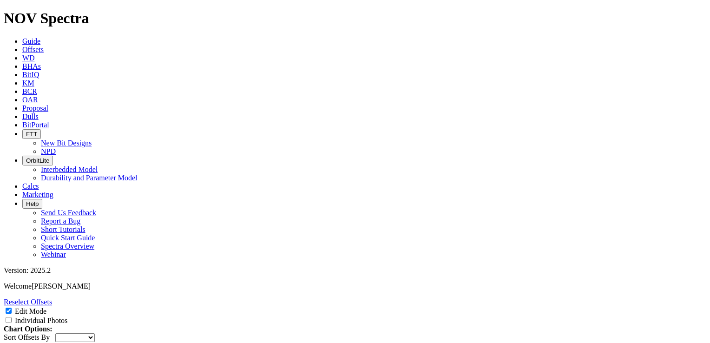
type input "30.74"
type input "30.96"
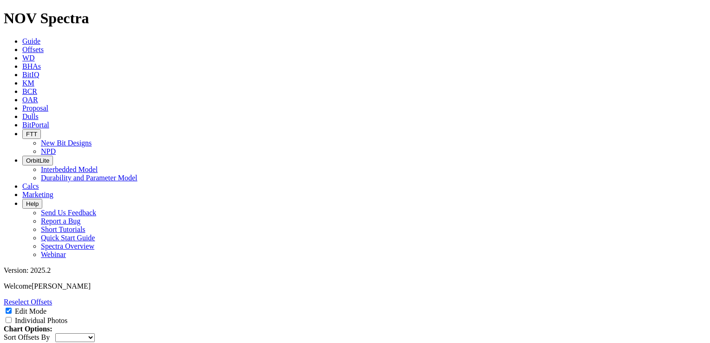
type input "30.73"
type input "2.63"
type input "18.02"
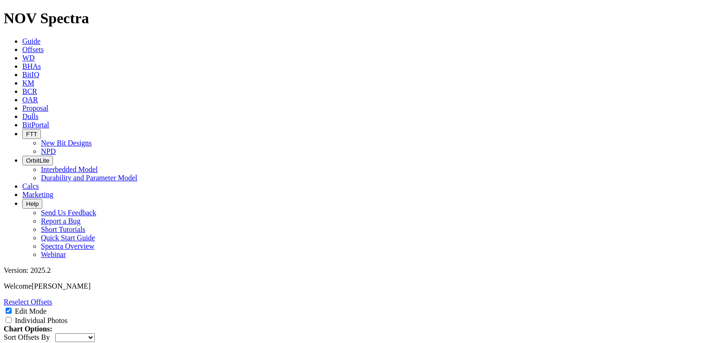
type input "2.58"
type input "798.79"
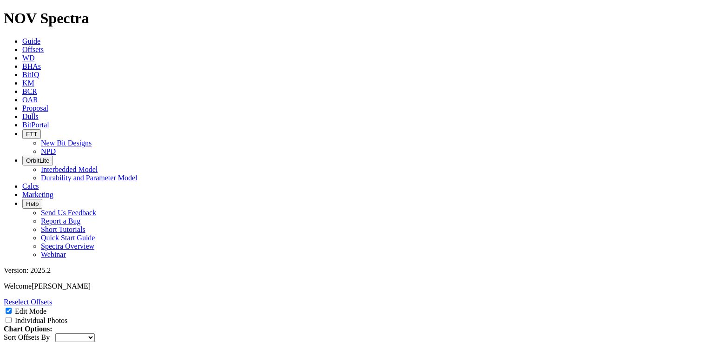
type input "2.63"
type input "2.6"
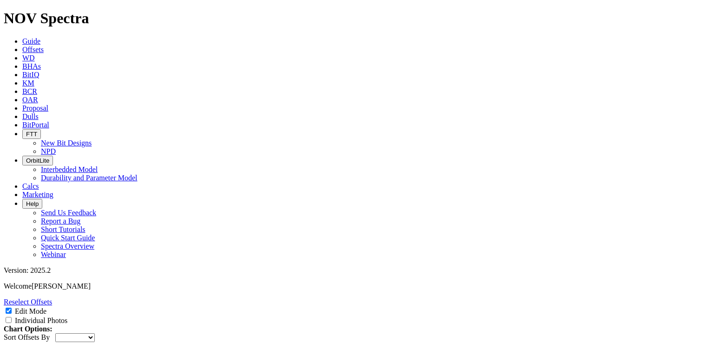
type input "3.45"
type input "6.7"
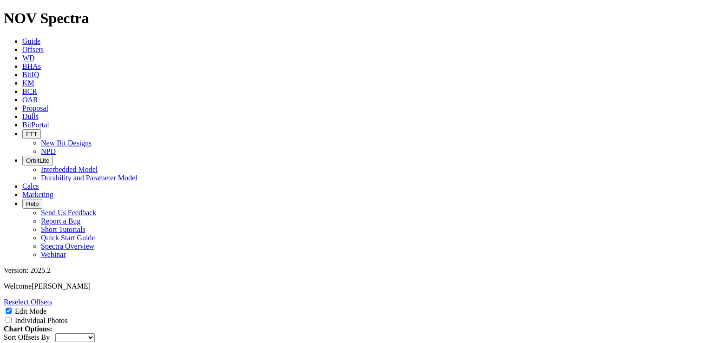
type input "9.7"
type input "5.16"
type input "4.28"
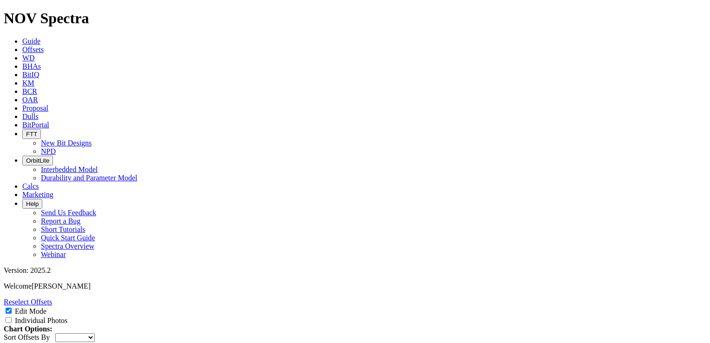
type input "9.22"
type input "6"
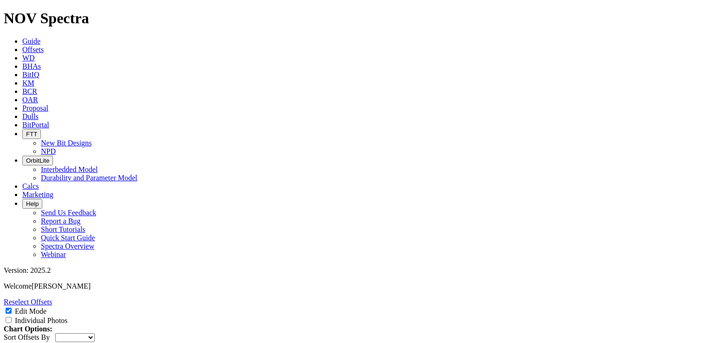
type input "4.03"
type input "9.04"
type input "21.69"
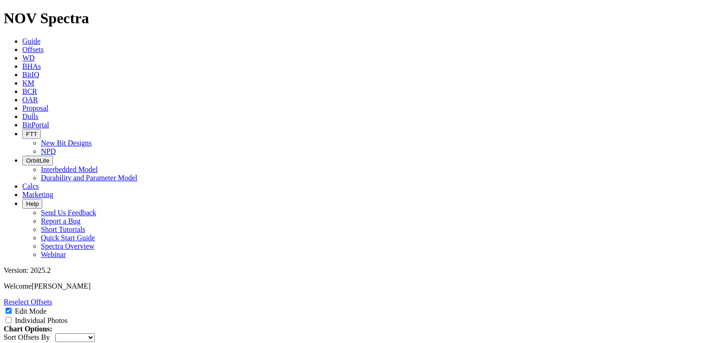
type input "1.5"
type input "3"
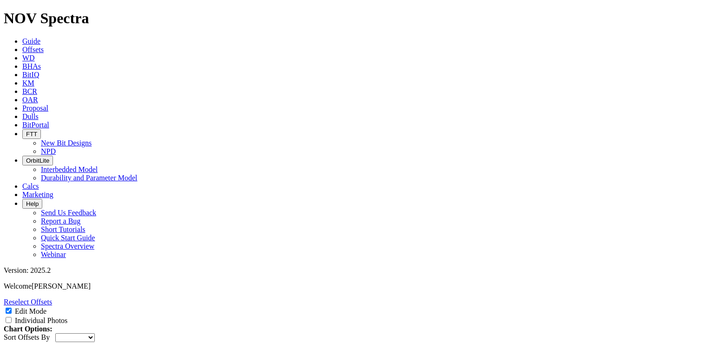
type input "2.375"
type input "4.125"
type input "3"
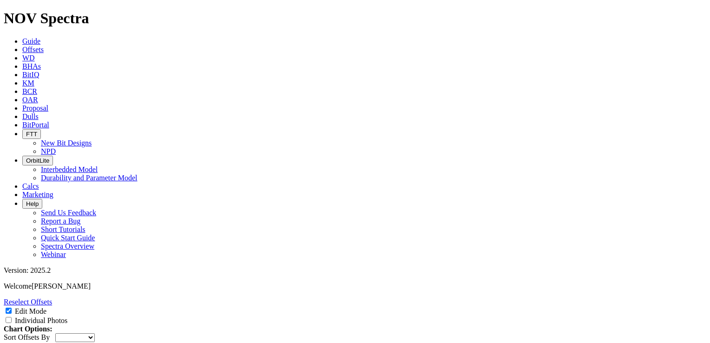
type input "2.375"
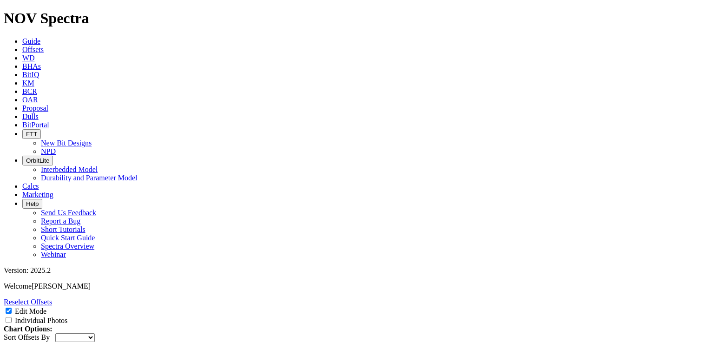
paste input "2.375"
type input "2.375"
paste input "2.375"
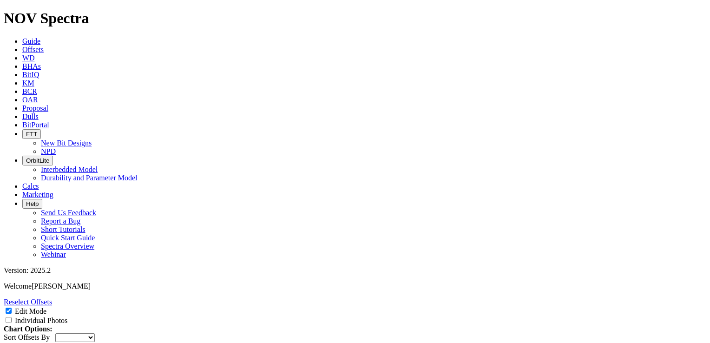
type input "2.375"
type input "4"
type input "4.125"
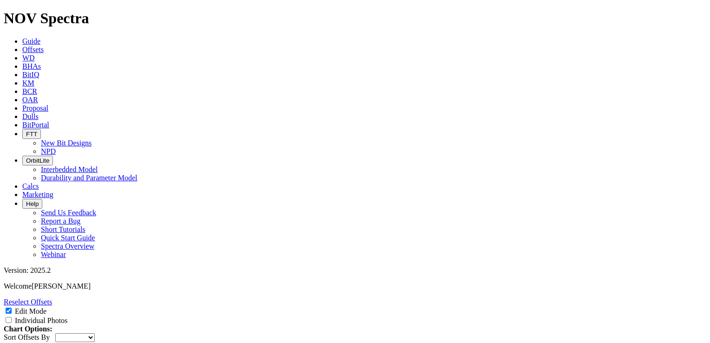
type input "3.125"
type input "2.8"
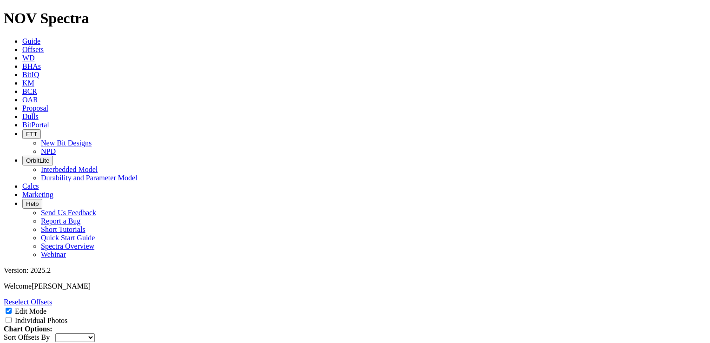
type input "2"
select select "Cutter"
type input "2.8125"
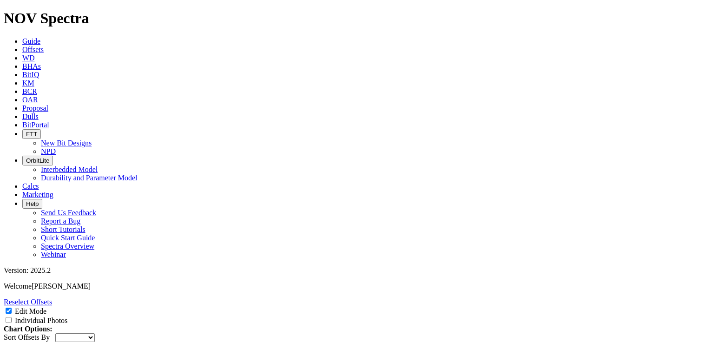
type input "4.5"
type input "2.8125"
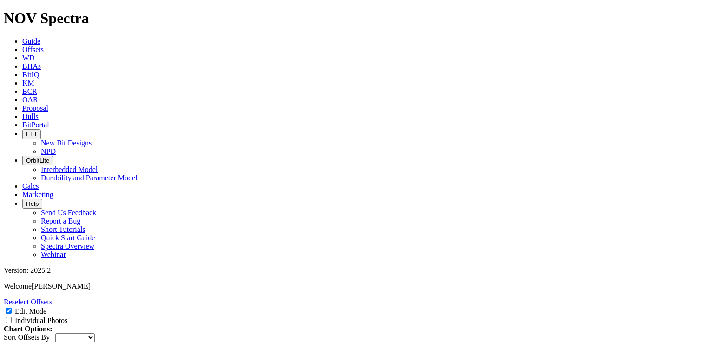
paste input "2.8125"
type input "2.8125"
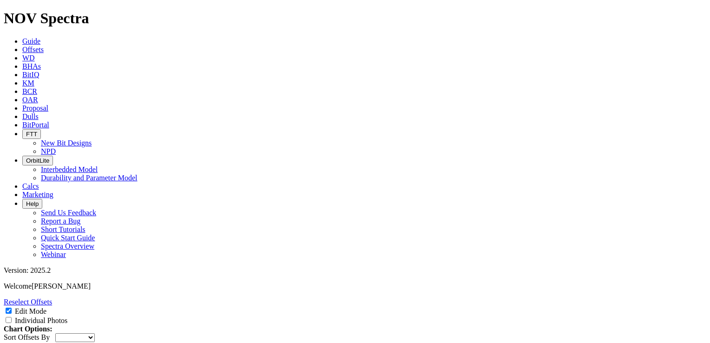
paste input "2.8125"
type input "2.8125"
paste input "2.8125"
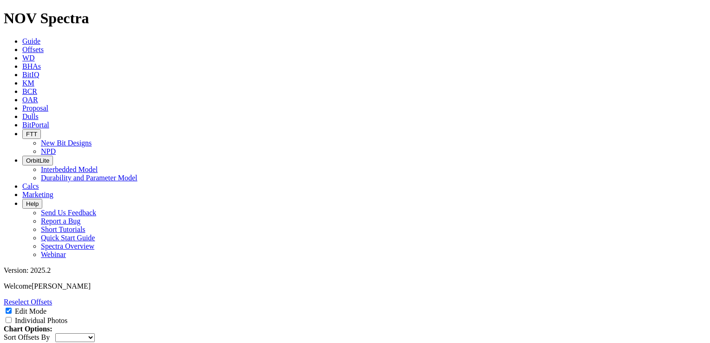
type input "2.8125"
type input "4.5"
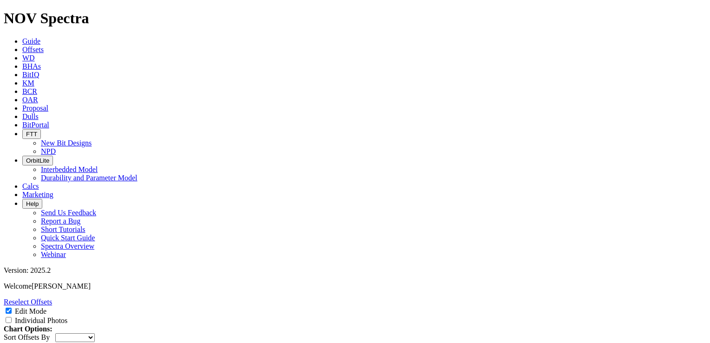
type input "4.5"
type input "8.25"
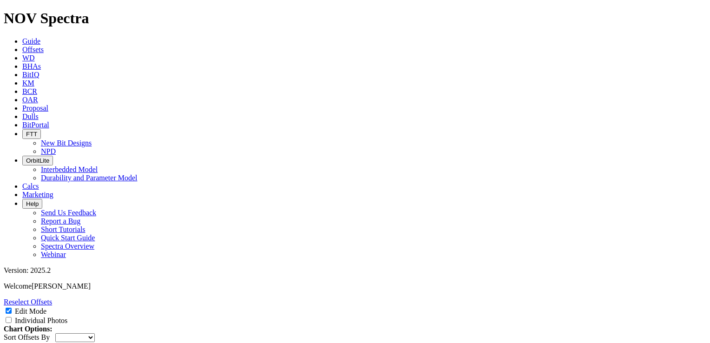
type input "6 5/8'' HWDP"
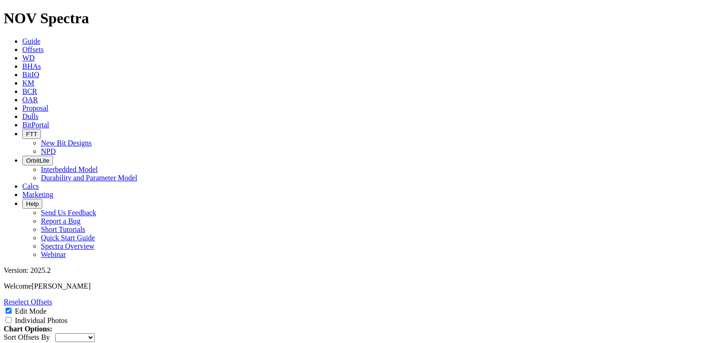
paste input "6 5/8'' HWDP"
type input "6 5/8'' HWDP"
paste input "6 5/8'' HWDP"
type input "6 5/8'' HWDP"
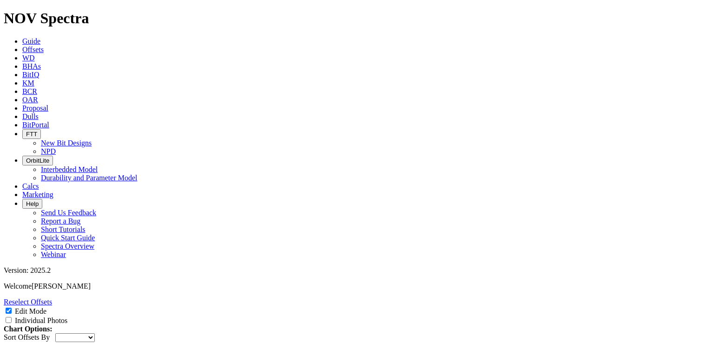
type input "XOVER"
type input "D.JAR"
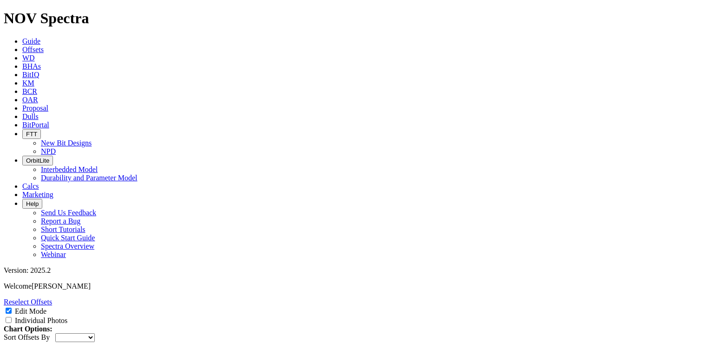
type input "XOVER"
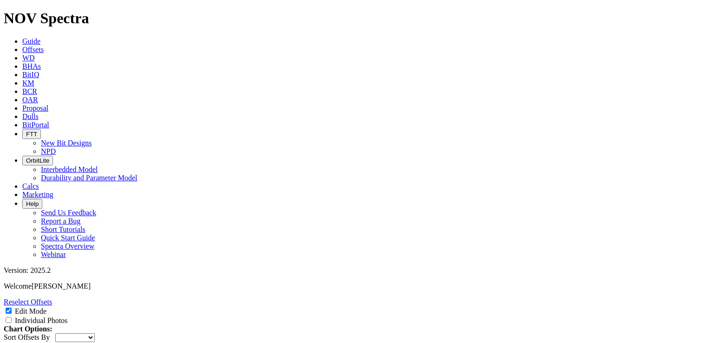
type input "26*6 5/8''HWDP"
type input "XOVER"
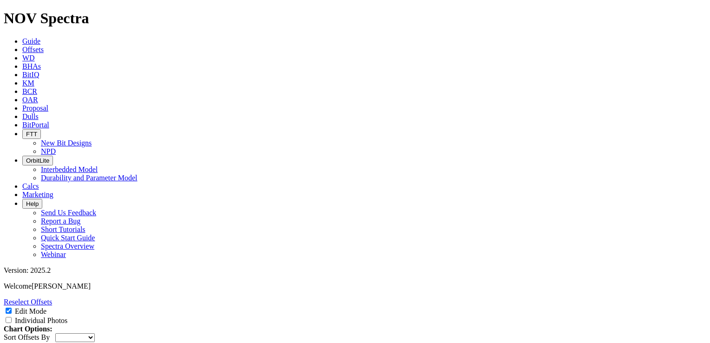
type input "XOVER"
type input "G"
type input "FLOAT SUB"
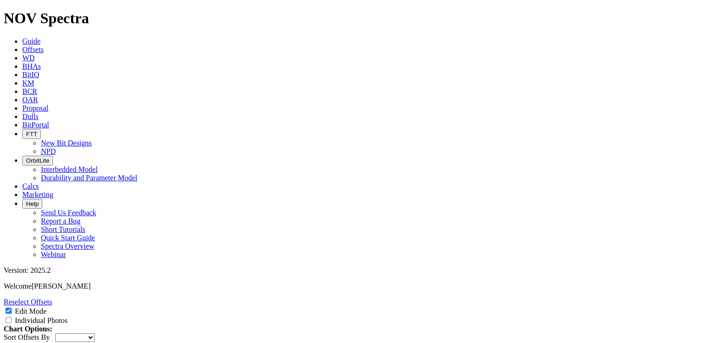
type input "9.5 DOWNHOLE"
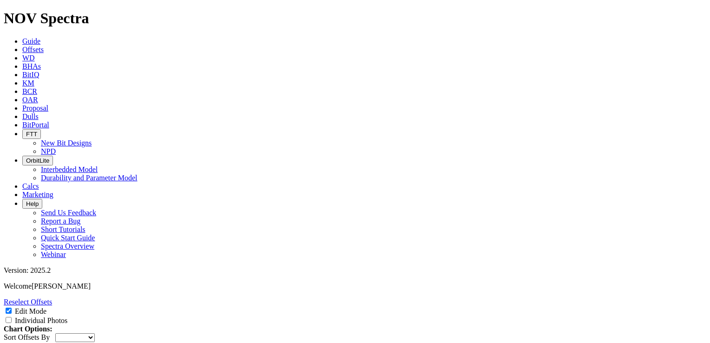
type input "TM COLLAR"
type input "HCIM COLLAR"
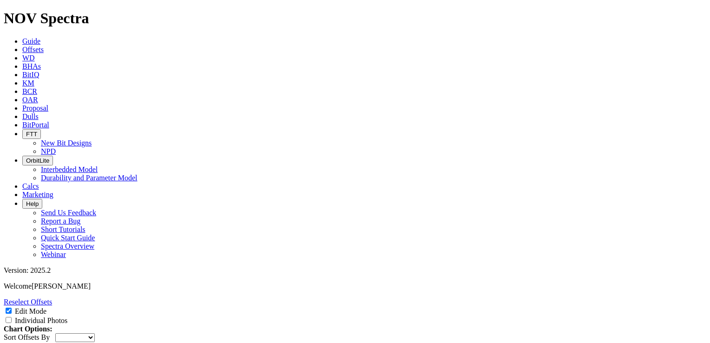
paste input "COLLAR"
type input "PWD COLLAR"
paste input "COLLAR"
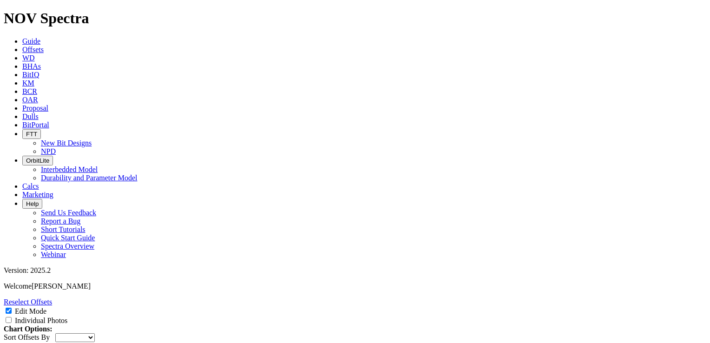
type input "DGR COLLAR"
type input "Stab"
paste input "COLLAR"
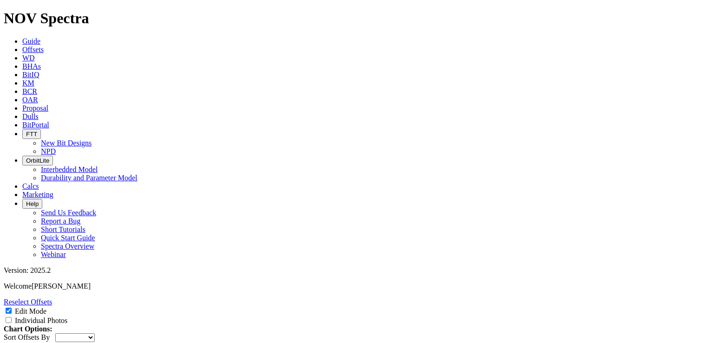
type input "PDC COLLAR"
type input "HALL RSS"
type input "BIT"
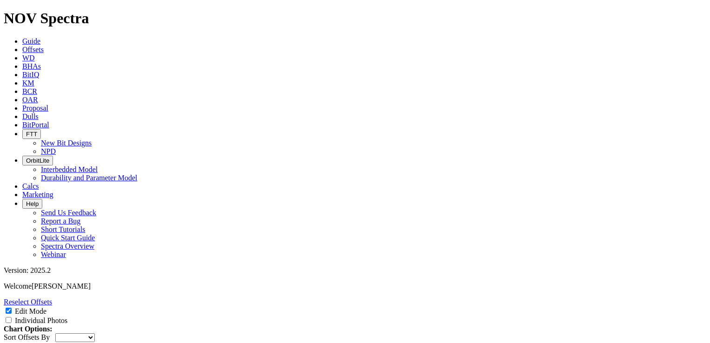
type input "9.625"
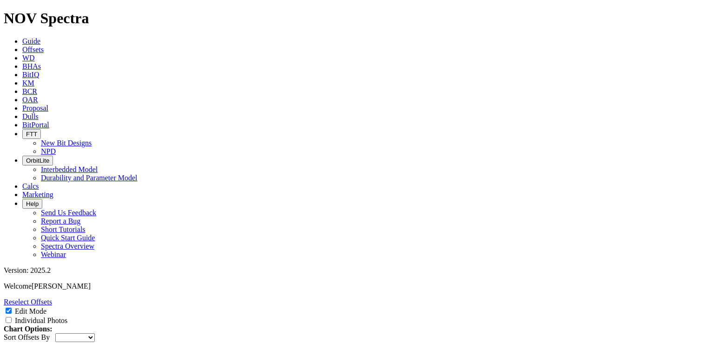
type input "9.5"
paste input "9.5"
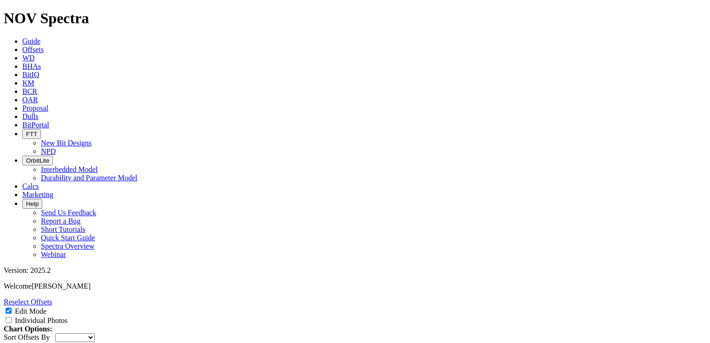
type input "9.5"
paste input "9.5"
type input "9.5"
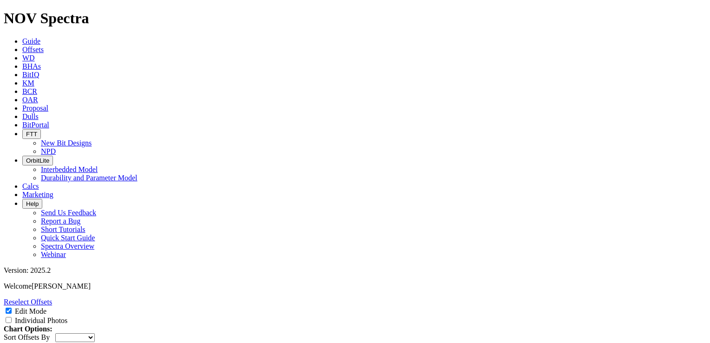
paste input "9.5"
type input "9.5"
paste input "9.5"
type input "9.5"
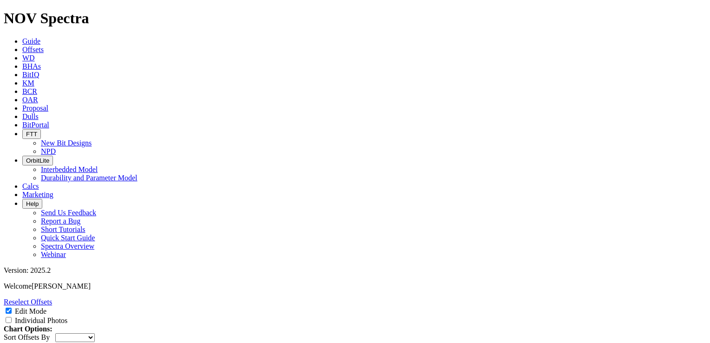
paste input "9.5"
type input "9.5"
paste input "9.5"
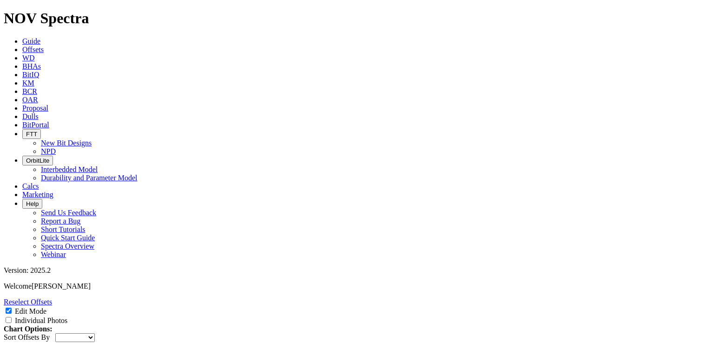
type input "9.5"
paste input "9.5"
type input "9.5"
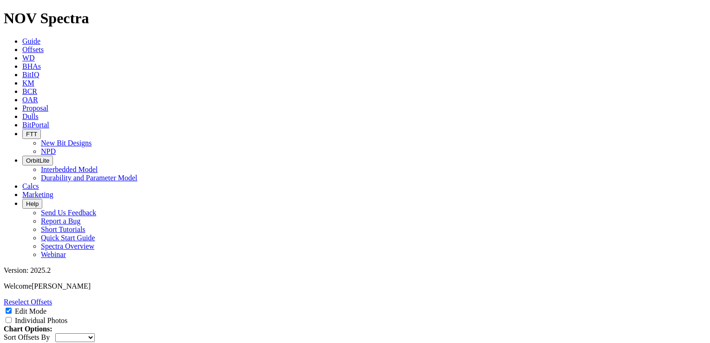
type input "9.38"
type input "9"
type input "8.375"
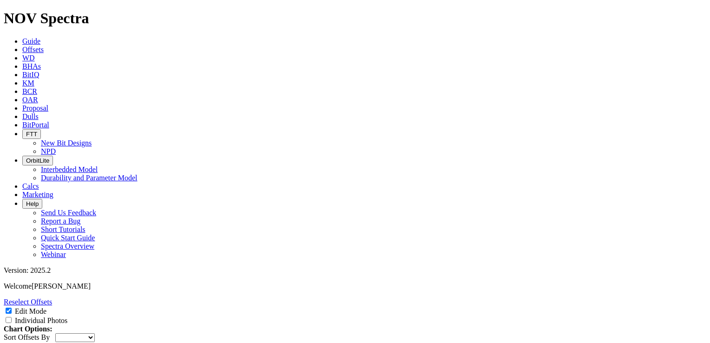
type input "8.25"
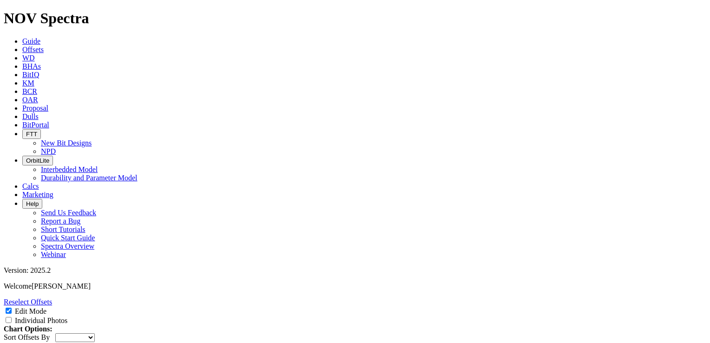
type input "8.375"
type input "8.125"
type input "8.375"
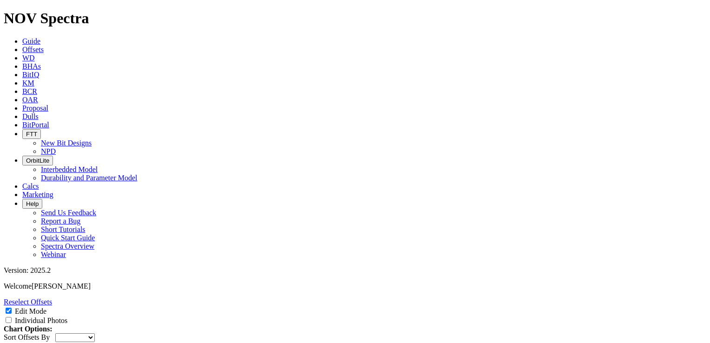
paste input "8.25"
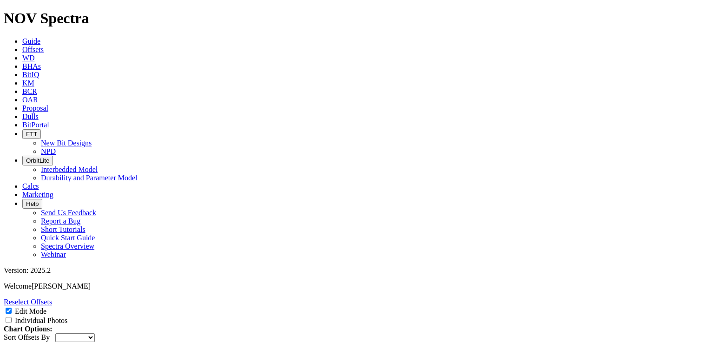
type input "8.25"
paste input "8.25"
type input "8.25"
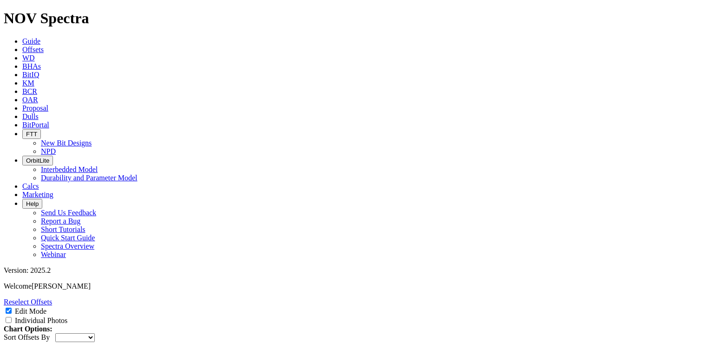
type input "900"
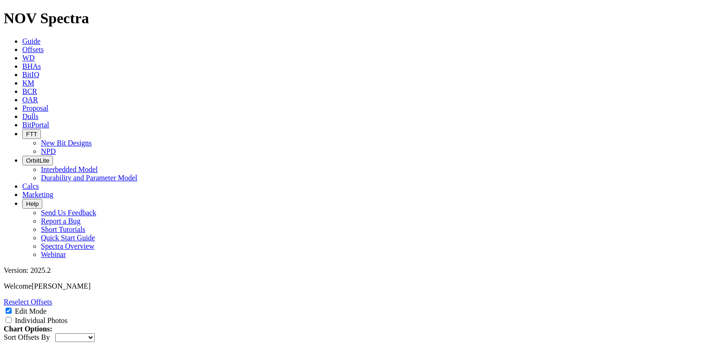
scroll to position [559, 0]
type input "4600495"
